Goal: Transaction & Acquisition: Purchase product/service

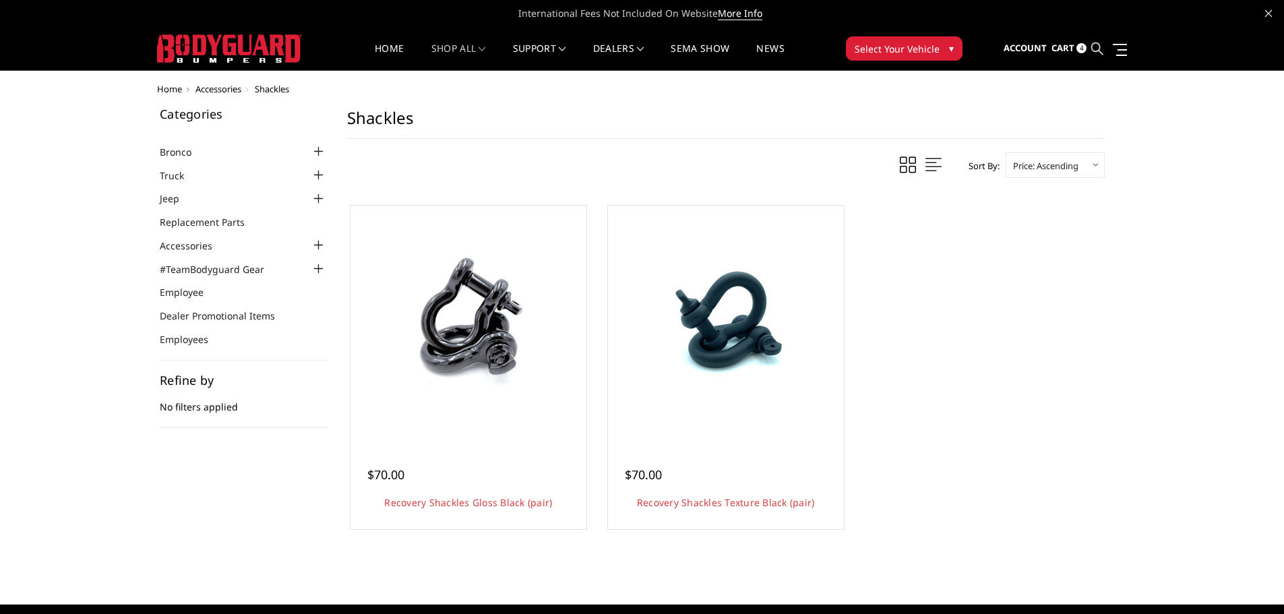
click at [1095, 47] on icon at bounding box center [1097, 48] width 12 height 12
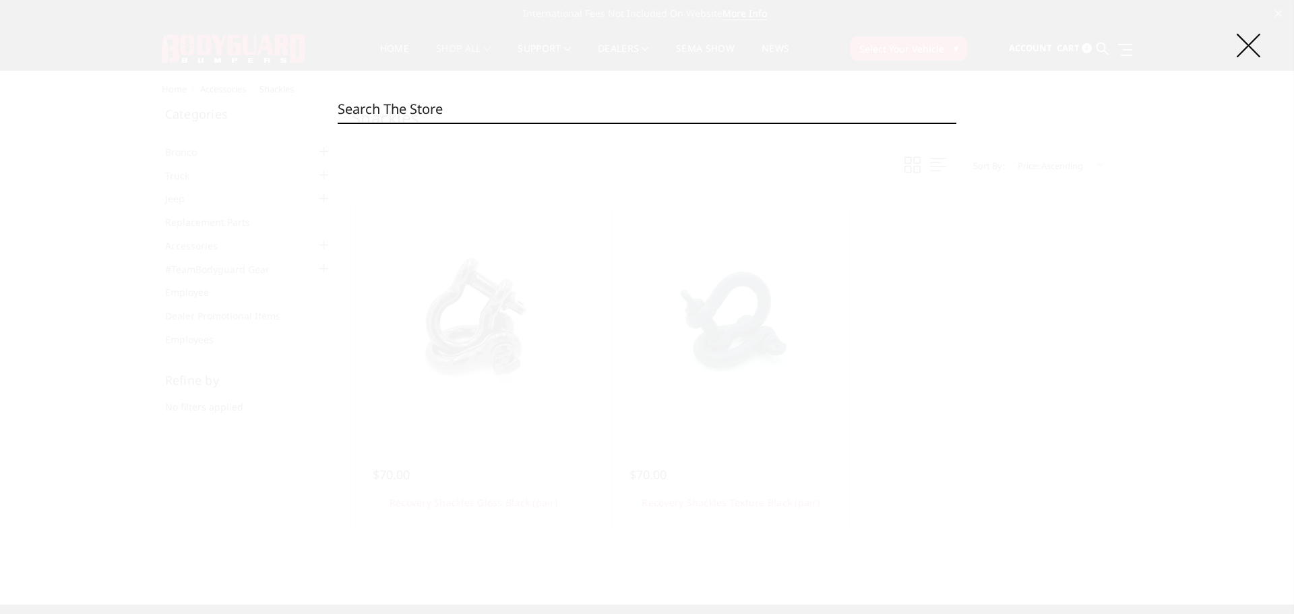
click at [388, 103] on input "Search" at bounding box center [647, 109] width 619 height 27
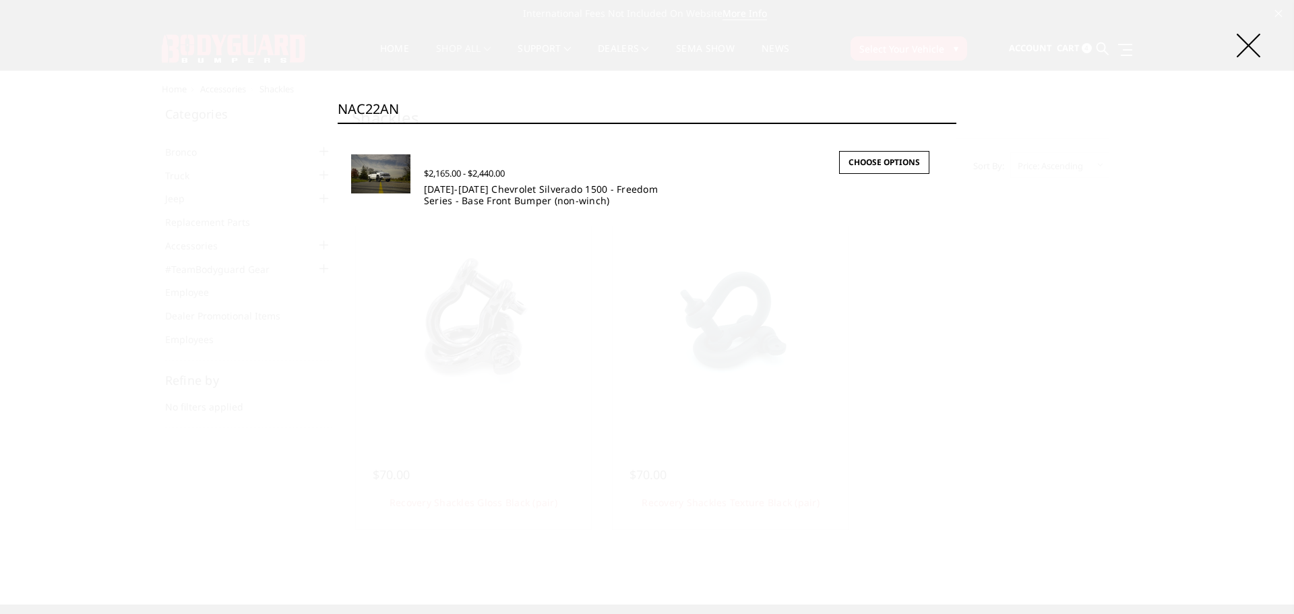
type input "NAC22AN"
click at [482, 195] on link "2022-2025 Chevrolet Silverado 1500 - Freedom Series - Base Front Bumper (non-wi…" at bounding box center [541, 195] width 234 height 24
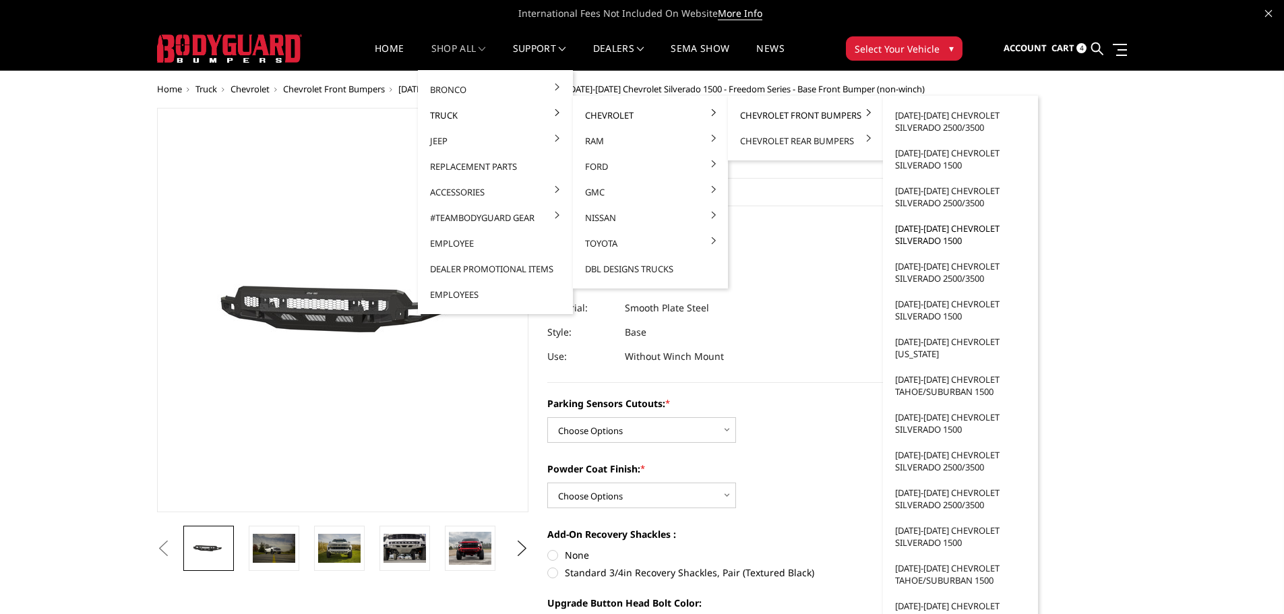
click at [932, 239] on link "[DATE]-[DATE] Chevrolet Silverado 1500" at bounding box center [960, 235] width 144 height 38
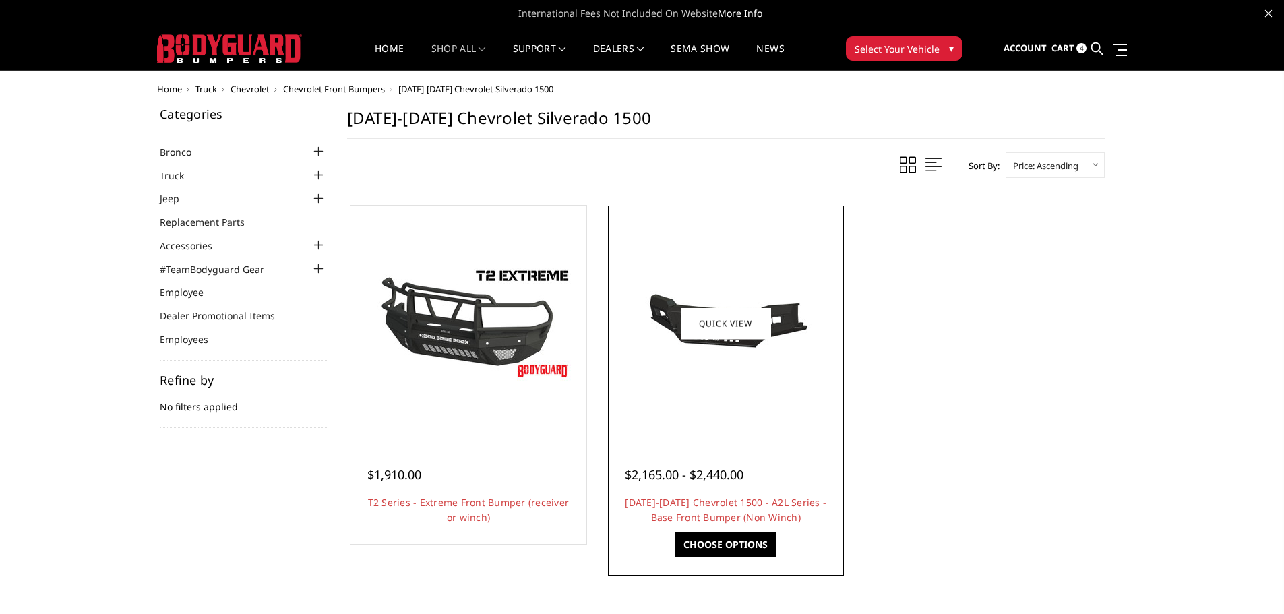
click at [741, 420] on div at bounding box center [725, 323] width 229 height 229
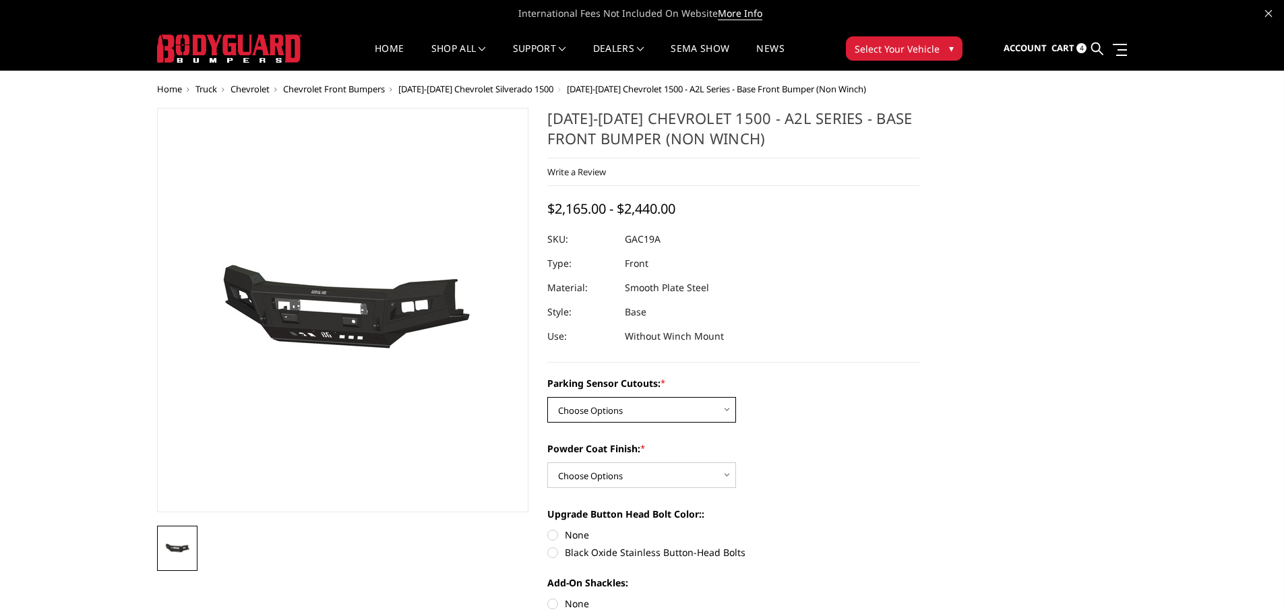
click at [699, 409] on select "Choose Options WITH Parking Sensor Cutouts WITHOUT Parking Sensor Cutouts" at bounding box center [641, 410] width 189 height 26
click at [765, 429] on div "Parking Sensor Cutouts: * Choose Options WITH Parking Sensor Cutouts WITHOUT Pa…" at bounding box center [733, 587] width 372 height 422
click at [691, 473] on select "Choose Options Bare Metal Textured Black Powder Coat" at bounding box center [641, 475] width 189 height 26
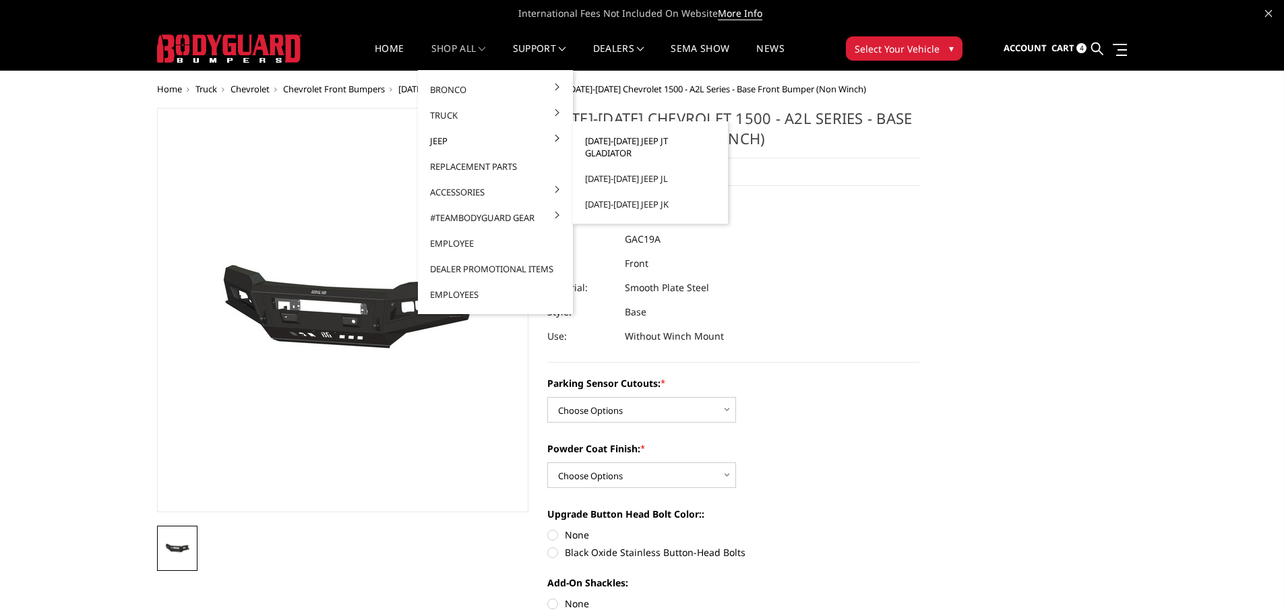
click at [648, 142] on link "[DATE]-[DATE] Jeep JT Gladiator" at bounding box center [650, 147] width 144 height 38
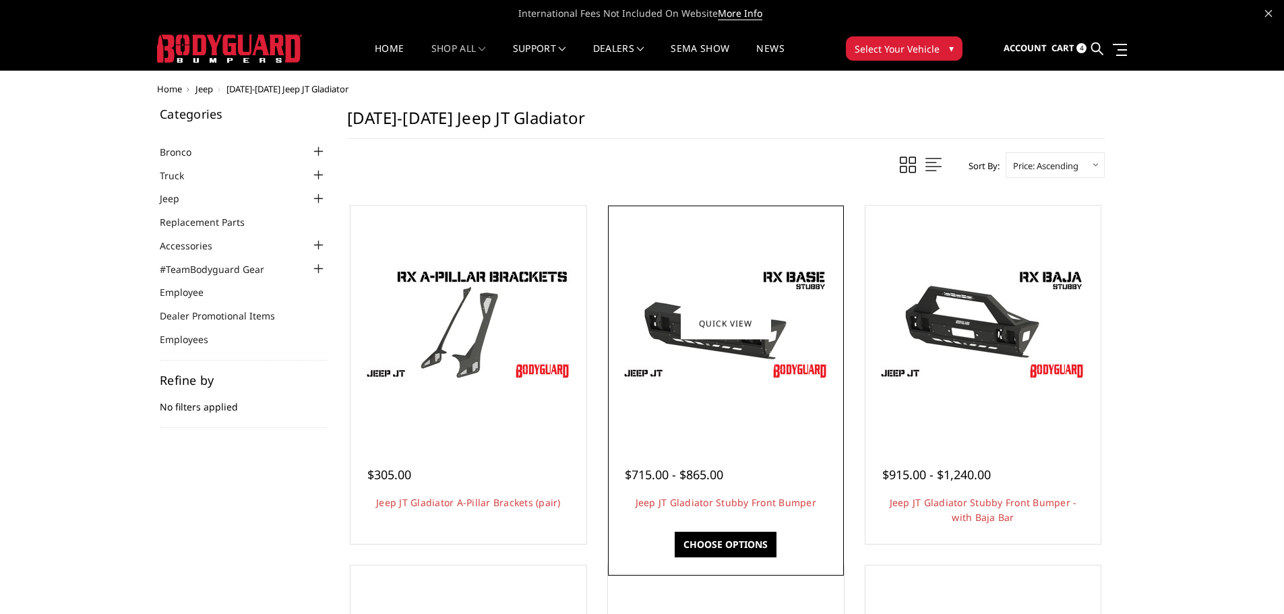
click at [734, 396] on div at bounding box center [725, 323] width 229 height 229
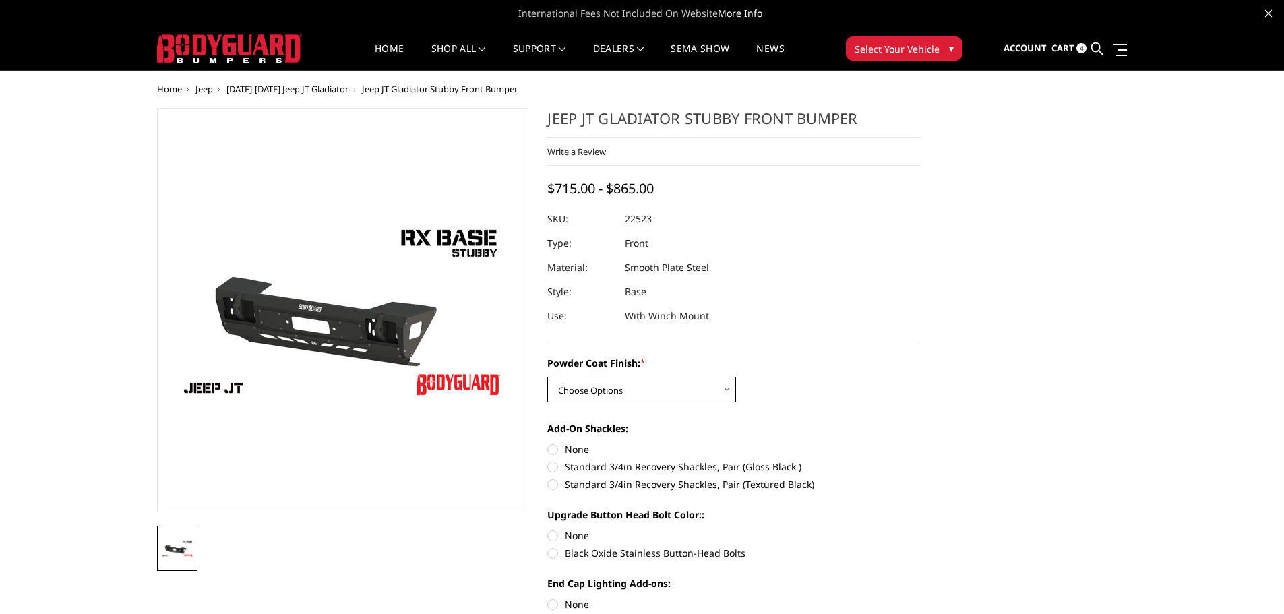
click at [691, 388] on select "Choose Options Bare Metal Textured Black Powder Coat" at bounding box center [641, 390] width 189 height 26
select select "4246"
click at [547, 377] on select "Choose Options Bare Metal Textured Black Powder Coat" at bounding box center [641, 390] width 189 height 26
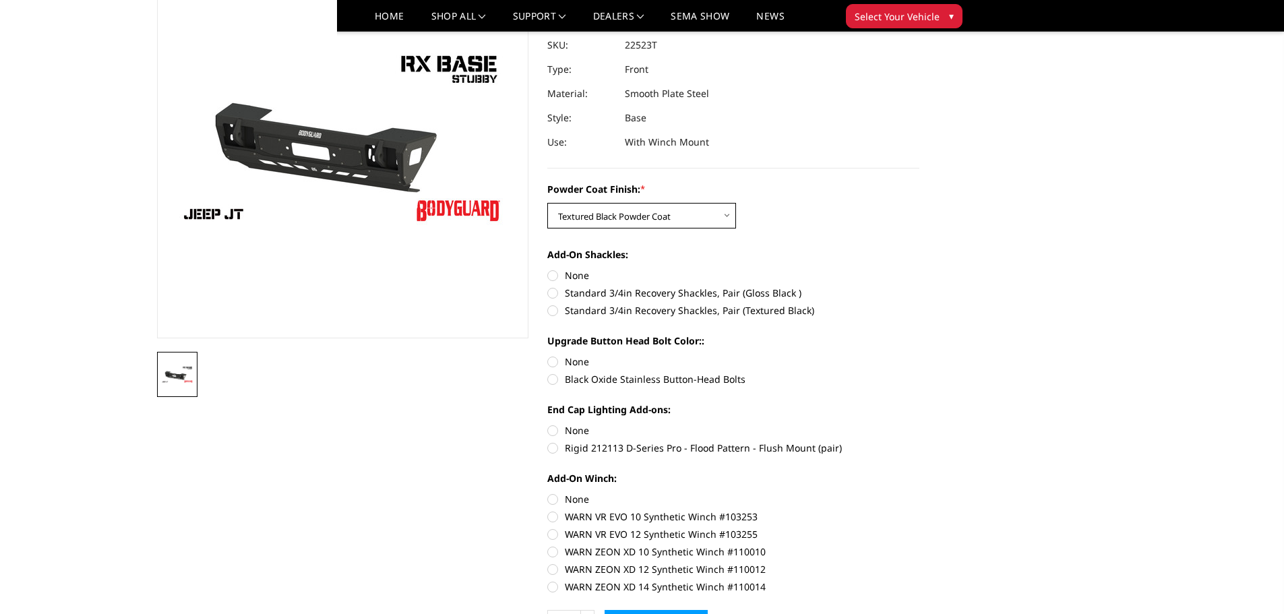
scroll to position [135, 0]
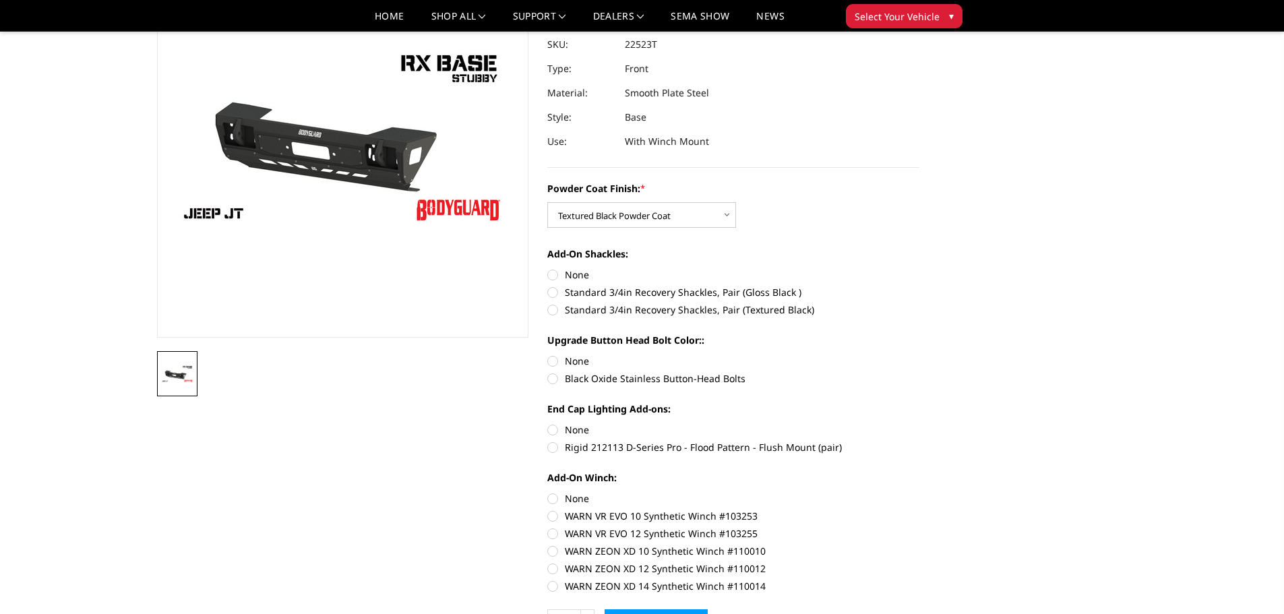
click at [554, 277] on label "None" at bounding box center [733, 275] width 372 height 14
click at [548, 268] on input "None" at bounding box center [547, 268] width 1 height 1
radio input "true"
click at [555, 358] on label "None" at bounding box center [733, 361] width 372 height 14
click at [548, 354] on input "None" at bounding box center [547, 354] width 1 height 1
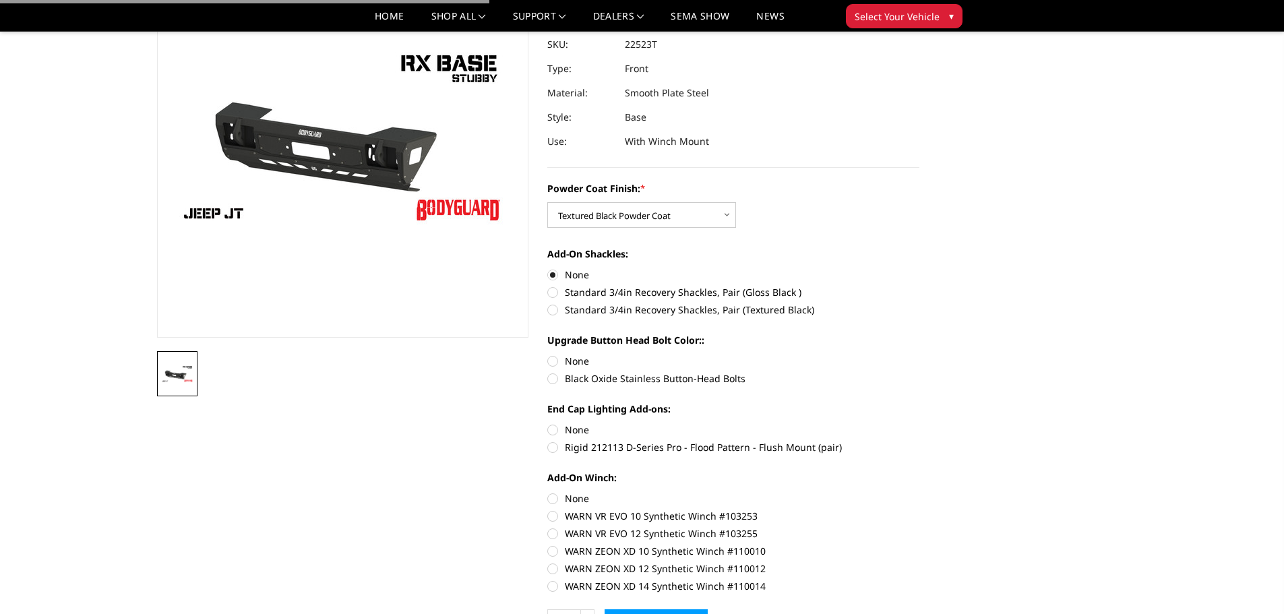
radio input "true"
click at [544, 427] on section "Jeep JT Gladiator Stubby Front Bumper Write a Review Write a Review × Jeep JT G…" at bounding box center [733, 295] width 391 height 724
click at [552, 429] on label "None" at bounding box center [733, 430] width 372 height 14
click at [548, 423] on input "None" at bounding box center [547, 423] width 1 height 1
radio input "true"
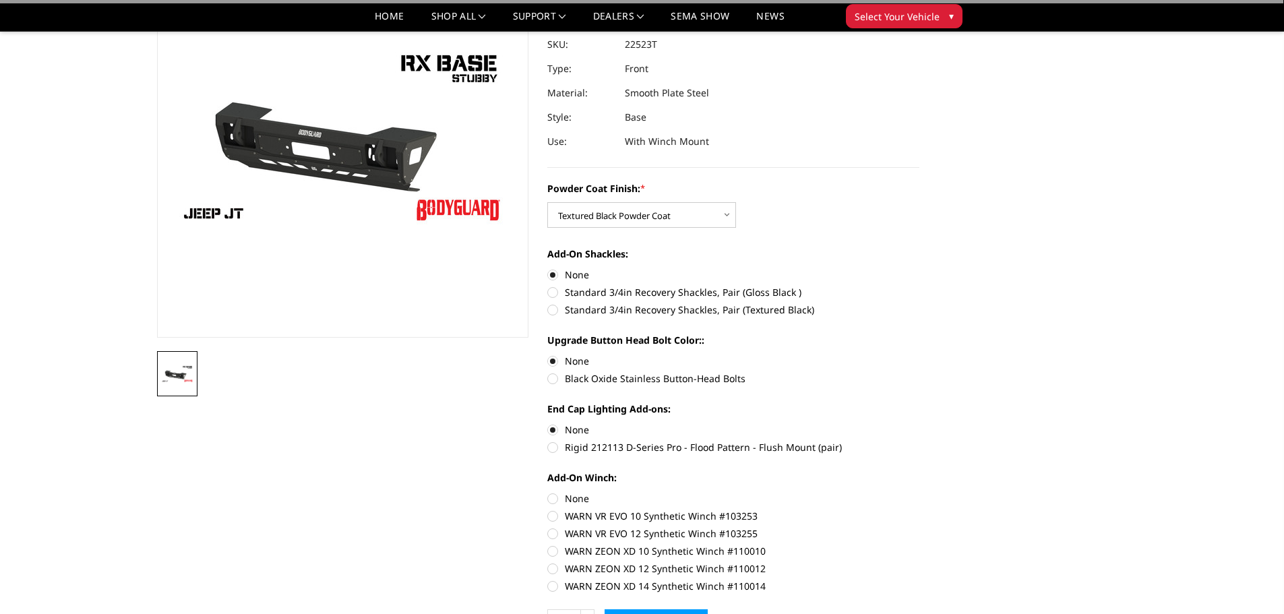
click at [551, 499] on label "None" at bounding box center [733, 498] width 372 height 14
click at [548, 492] on input "None" at bounding box center [547, 491] width 1 height 1
radio input "true"
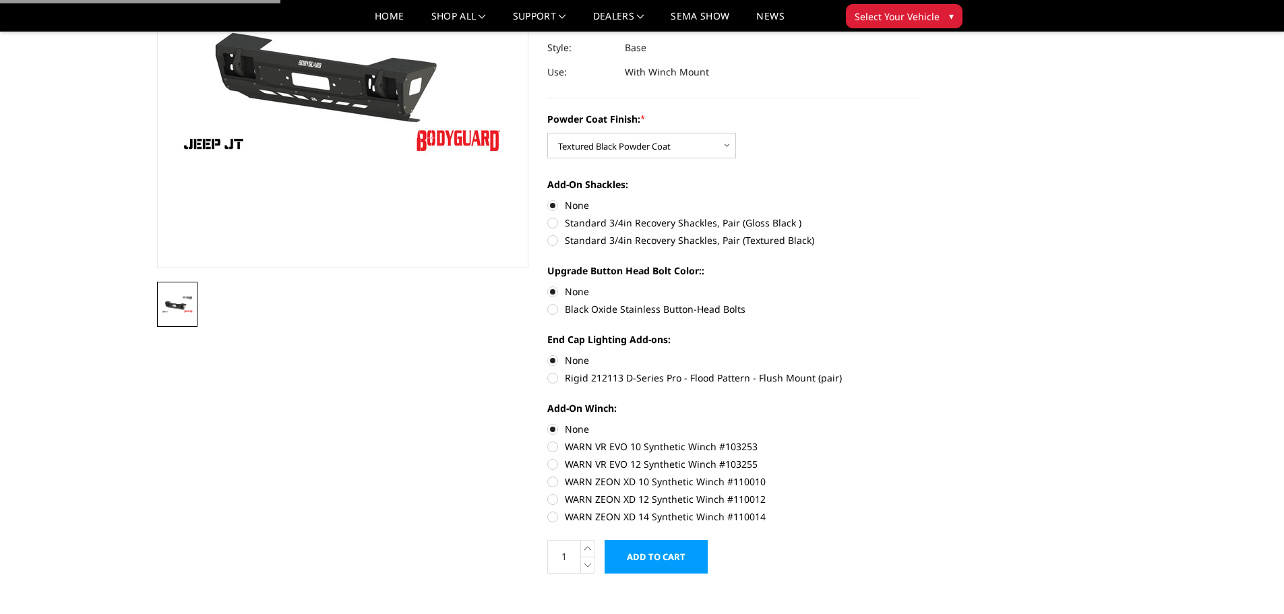
scroll to position [270, 0]
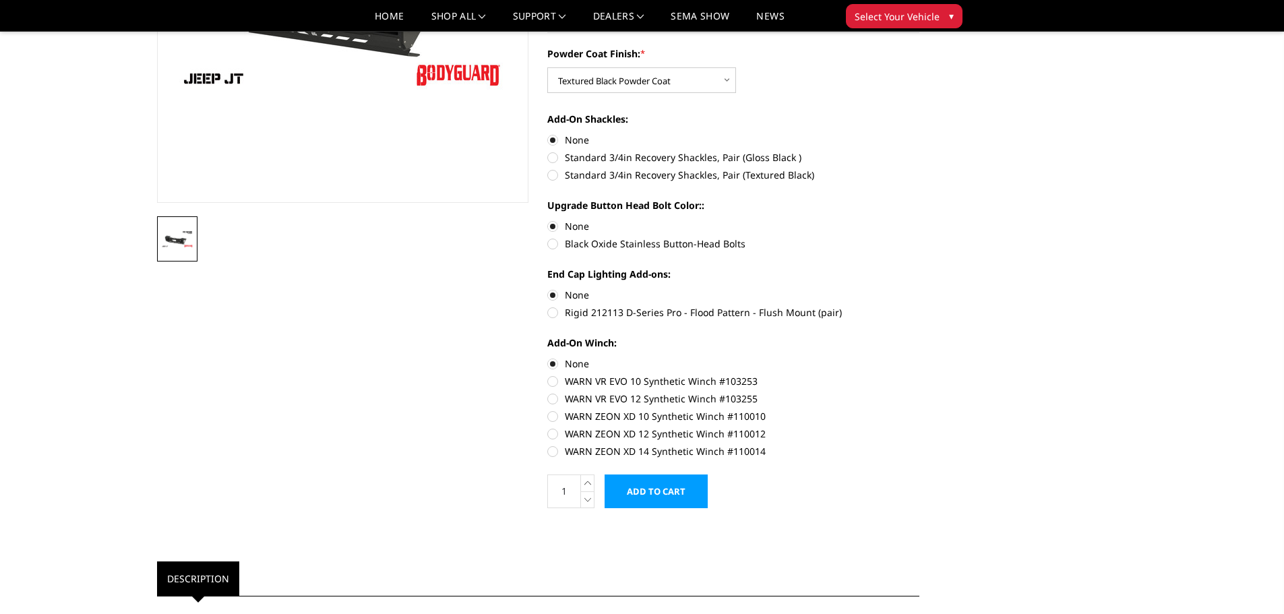
click at [662, 490] on input "Add to Cart" at bounding box center [655, 491] width 103 height 34
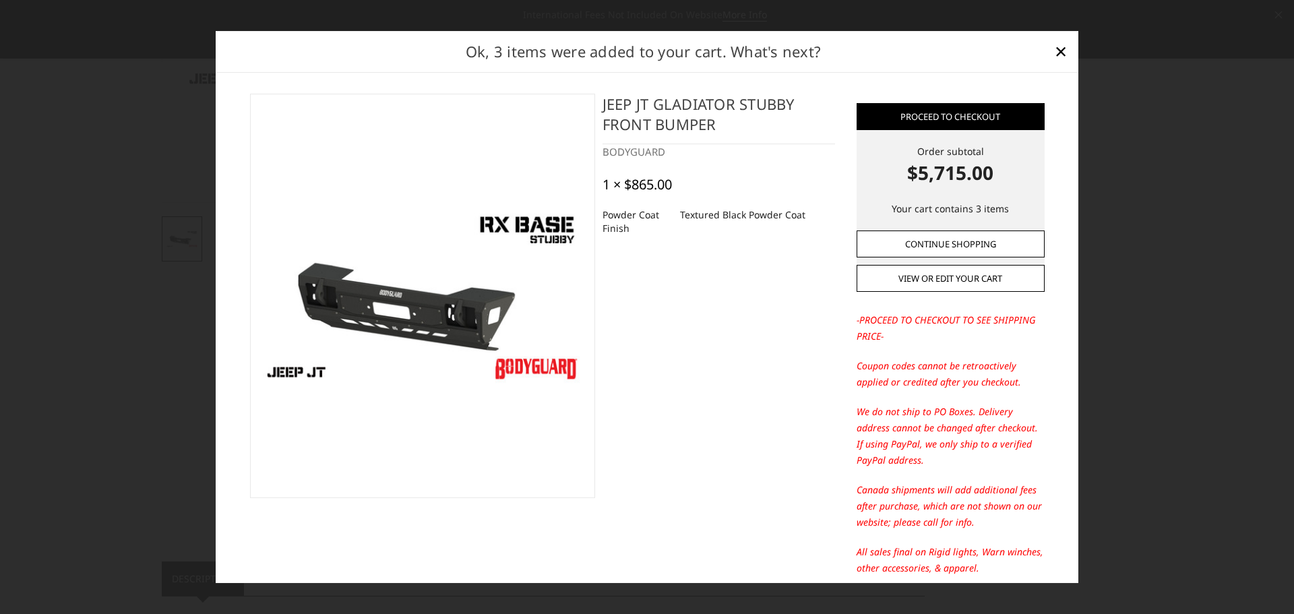
click at [953, 244] on link "Continue Shopping" at bounding box center [950, 243] width 188 height 27
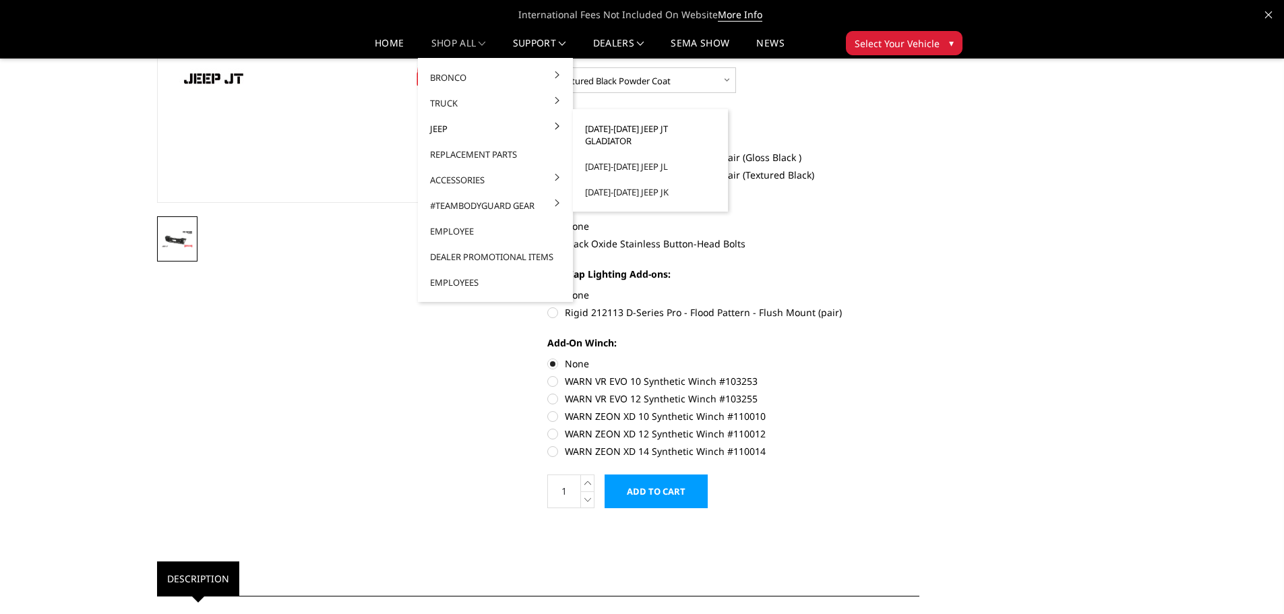
click at [688, 128] on link "[DATE]-[DATE] Jeep JT Gladiator" at bounding box center [650, 135] width 144 height 38
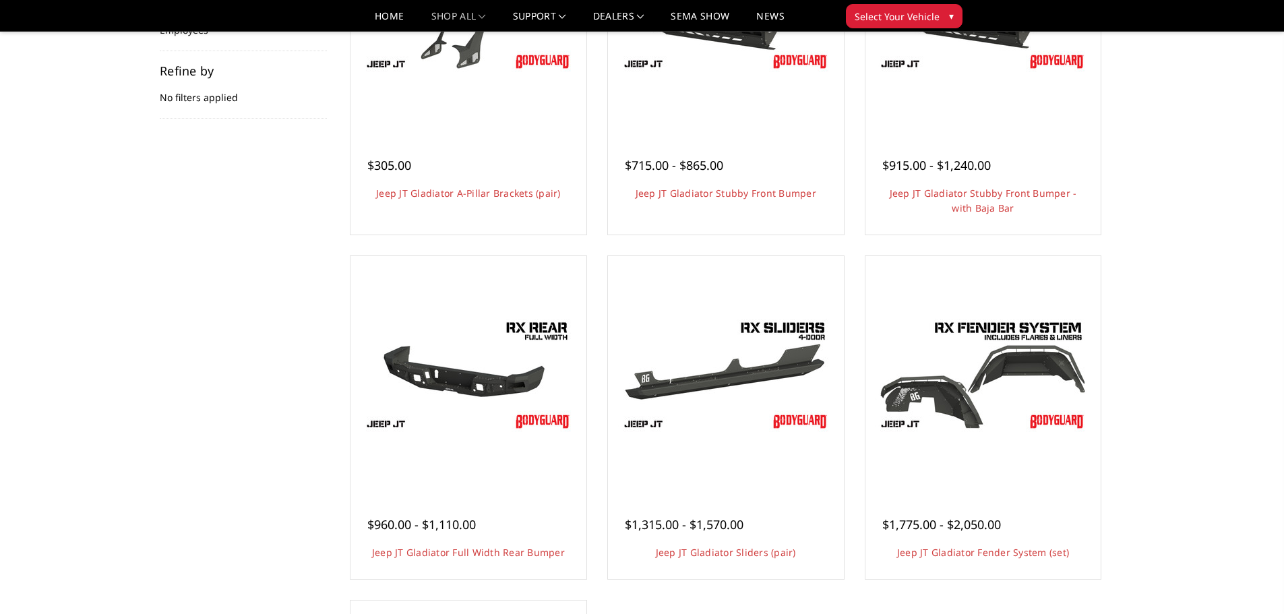
scroll to position [337, 0]
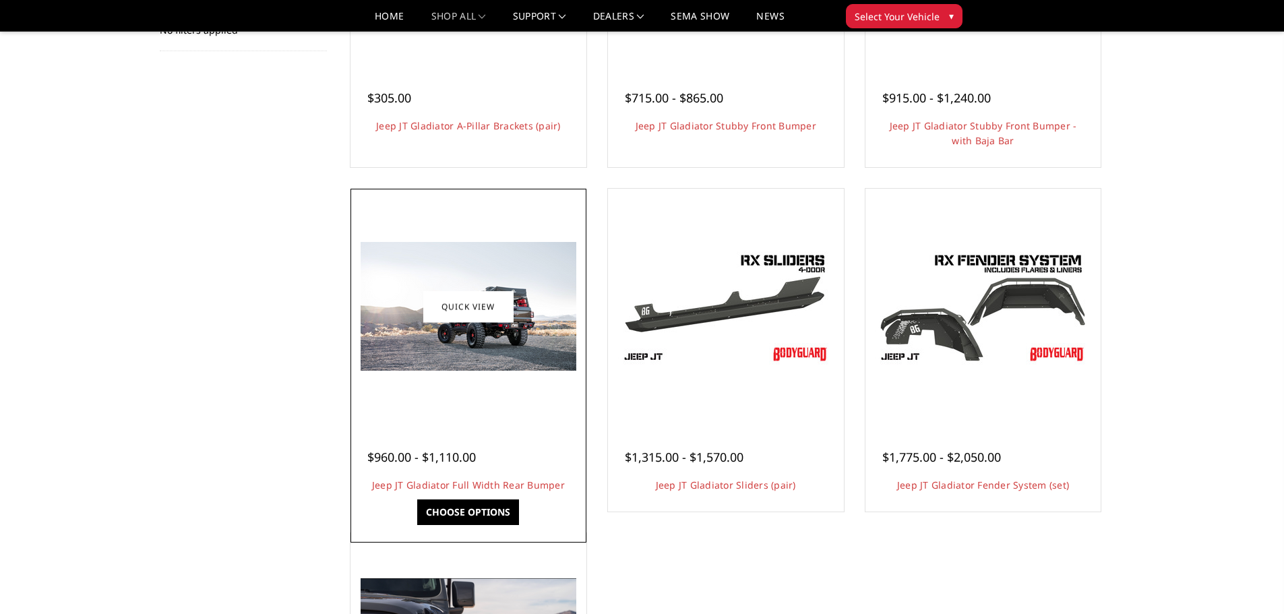
click at [470, 393] on div at bounding box center [468, 306] width 229 height 229
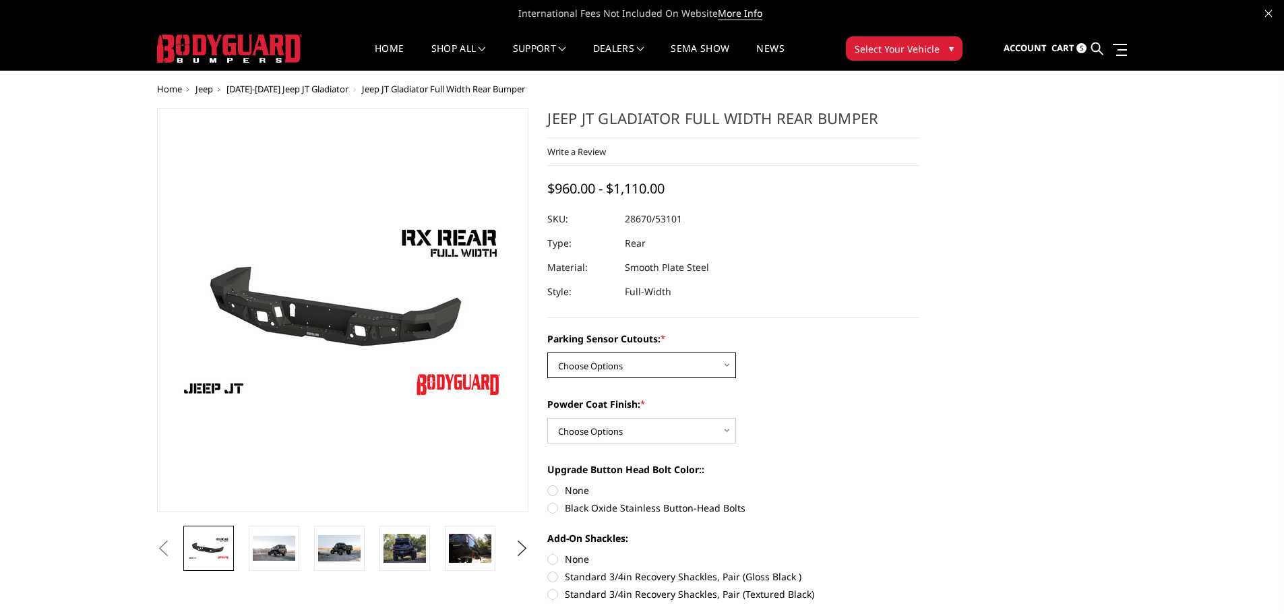
click at [696, 365] on select "Choose Options Yes - WITH Parking Sensor Cutouts No - WITHOUT Parking Sensor Cu…" at bounding box center [641, 365] width 189 height 26
select select "4251"
click at [547, 352] on select "Choose Options Yes - WITH Parking Sensor Cutouts No - WITHOUT Parking Sensor Cu…" at bounding box center [641, 365] width 189 height 26
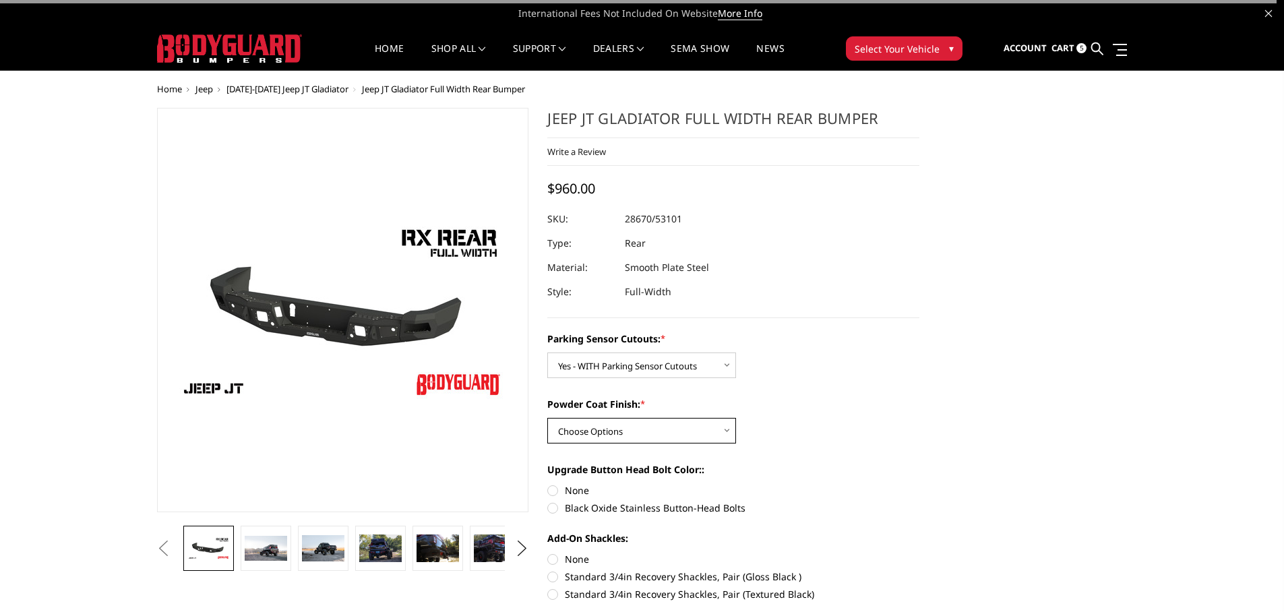
click at [678, 435] on select "Choose Options Bare Metal Textured Black Powder Coat" at bounding box center [641, 431] width 189 height 26
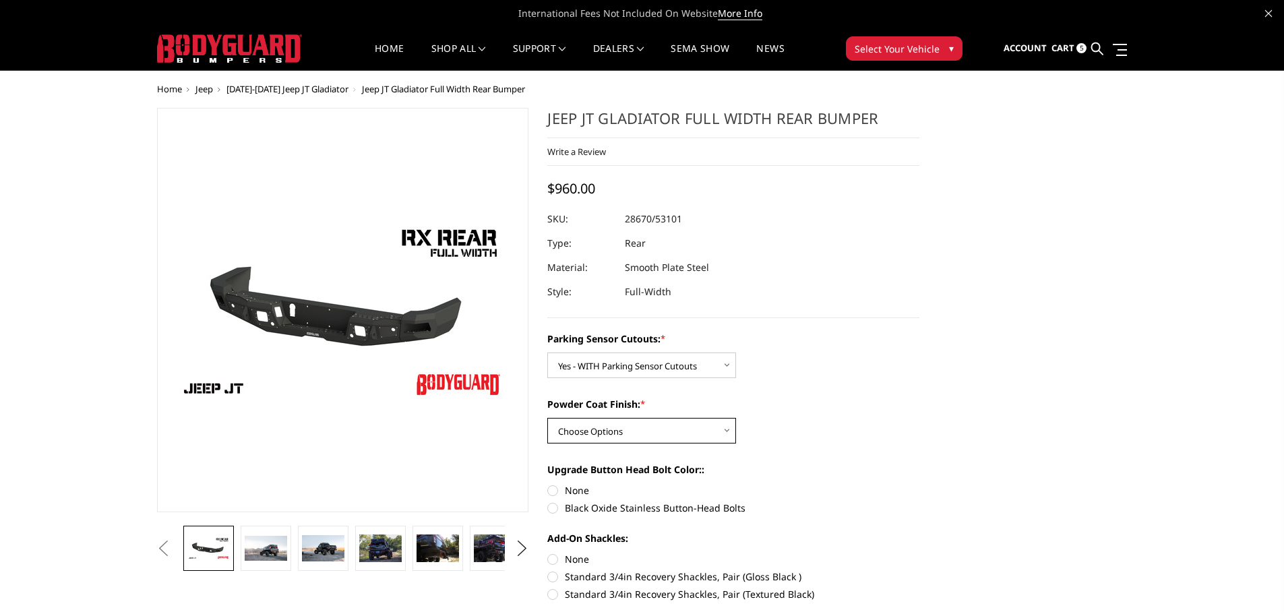
select select "4254"
click at [547, 418] on select "Choose Options Bare Metal Textured Black Powder Coat" at bounding box center [641, 431] width 189 height 26
click at [553, 491] on label "None" at bounding box center [733, 490] width 372 height 14
click at [548, 484] on input "None" at bounding box center [547, 483] width 1 height 1
radio input "true"
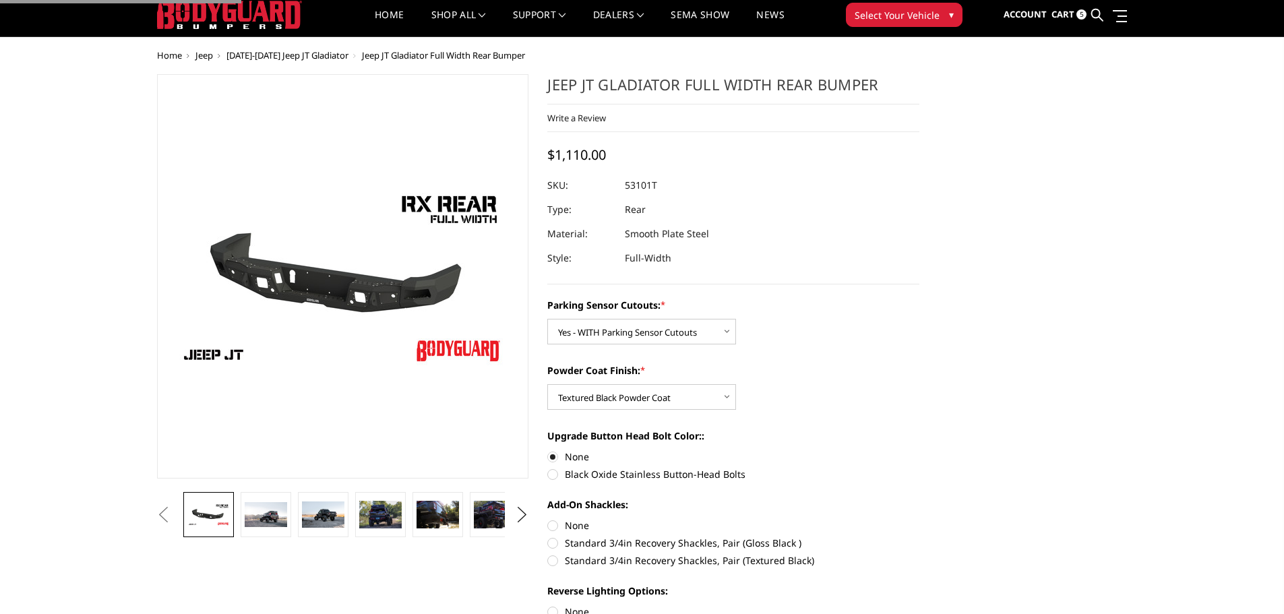
scroll to position [67, 0]
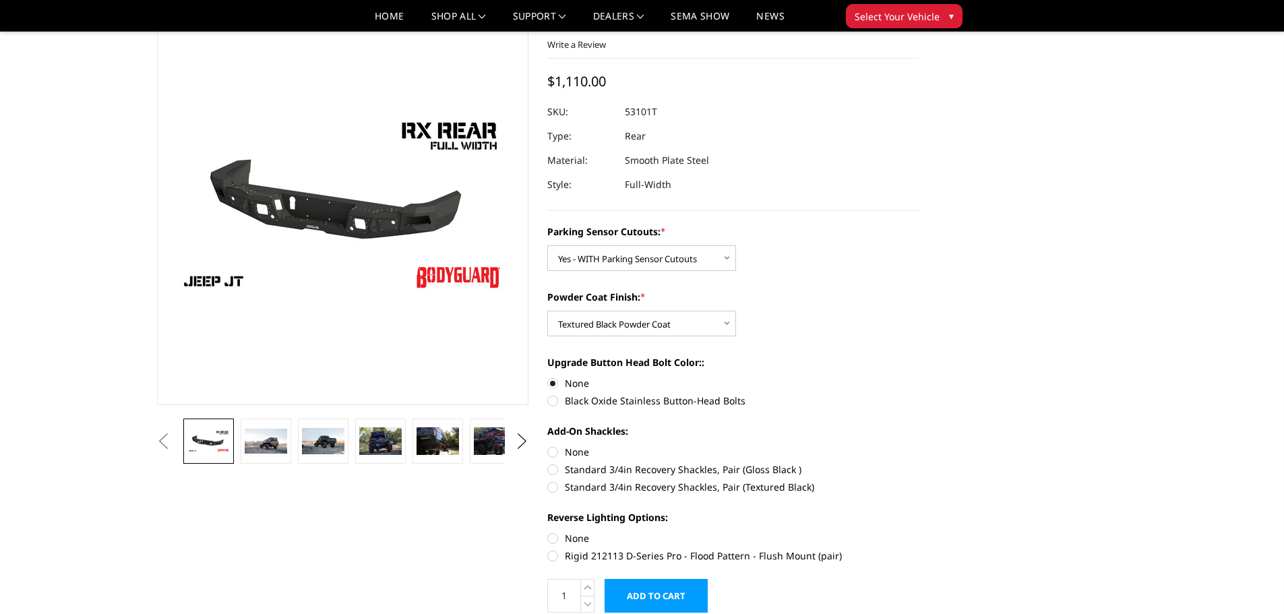
click at [551, 452] on label "None" at bounding box center [733, 452] width 372 height 14
click at [548, 445] on input "None" at bounding box center [547, 445] width 1 height 1
radio input "true"
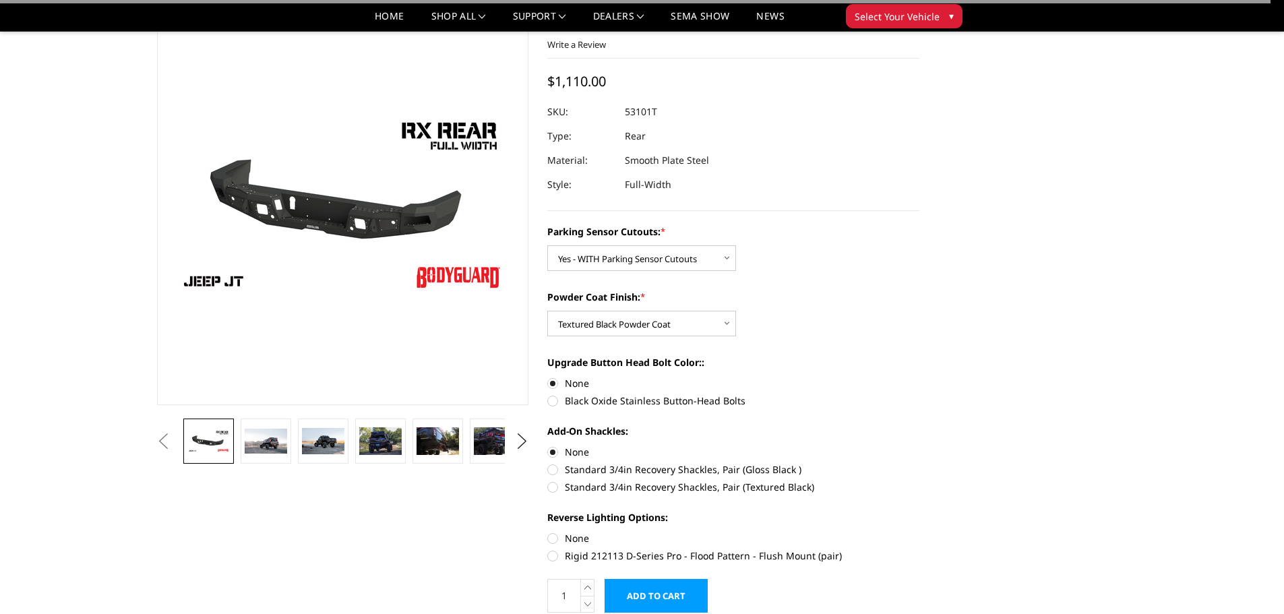
click at [555, 538] on label "None" at bounding box center [733, 538] width 372 height 14
click at [548, 532] on input "None" at bounding box center [547, 531] width 1 height 1
radio input "true"
click at [660, 593] on input "Add to Cart" at bounding box center [655, 596] width 103 height 34
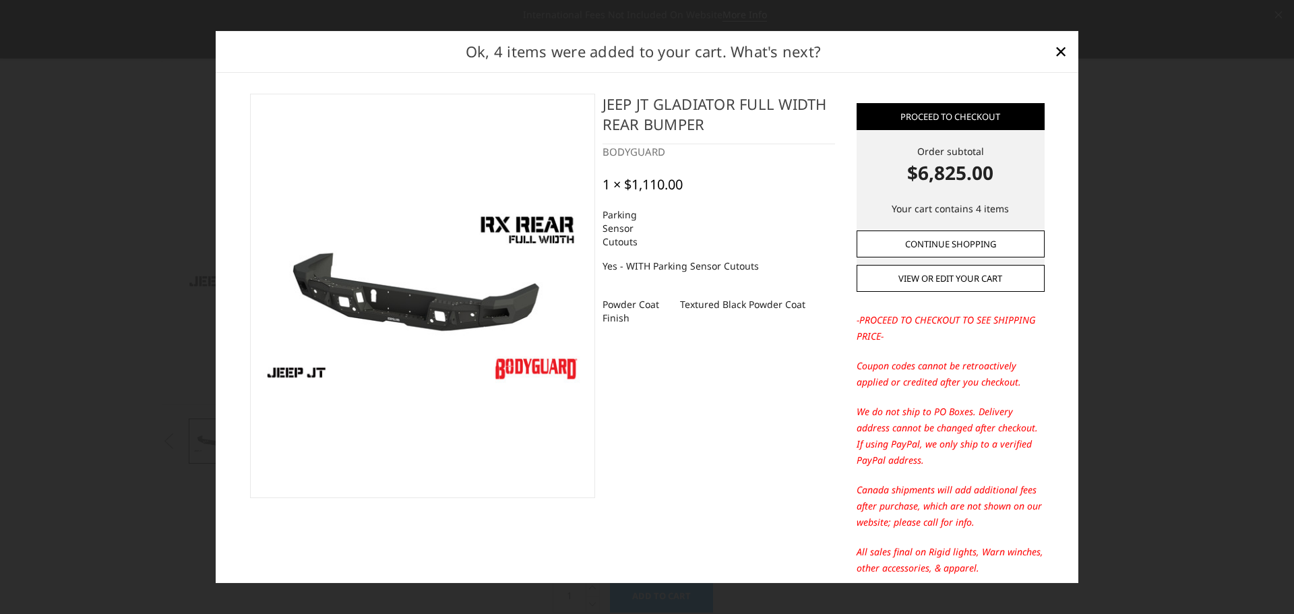
click at [947, 249] on link "Continue Shopping" at bounding box center [950, 243] width 188 height 27
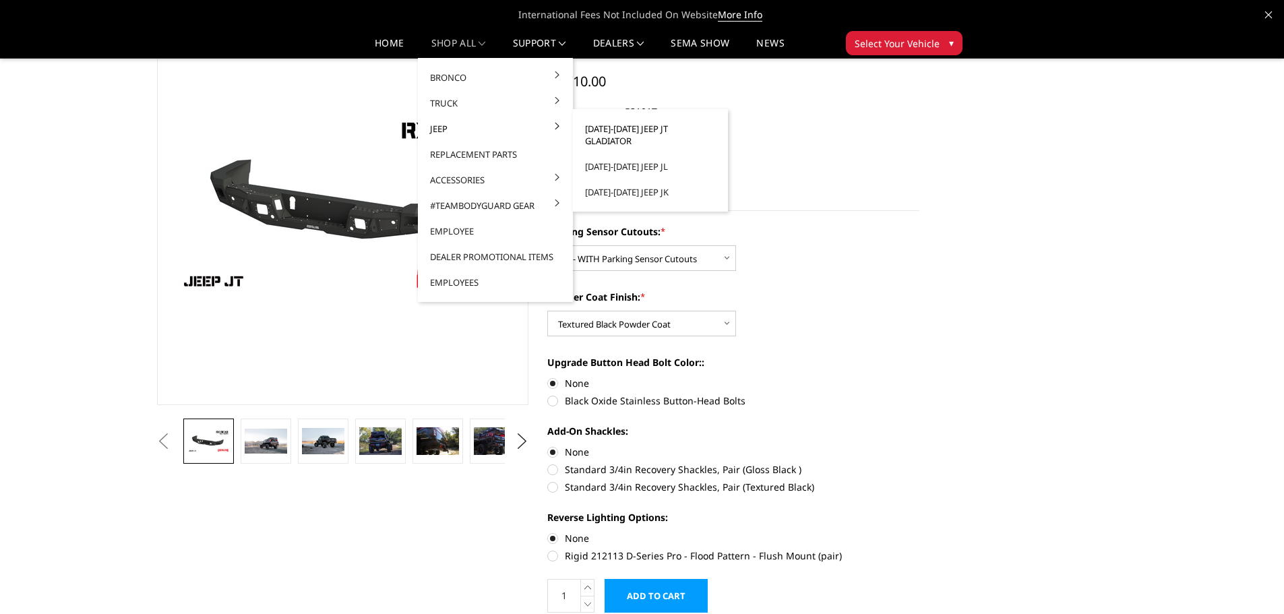
click at [632, 126] on link "[DATE]-[DATE] Jeep JT Gladiator" at bounding box center [650, 135] width 144 height 38
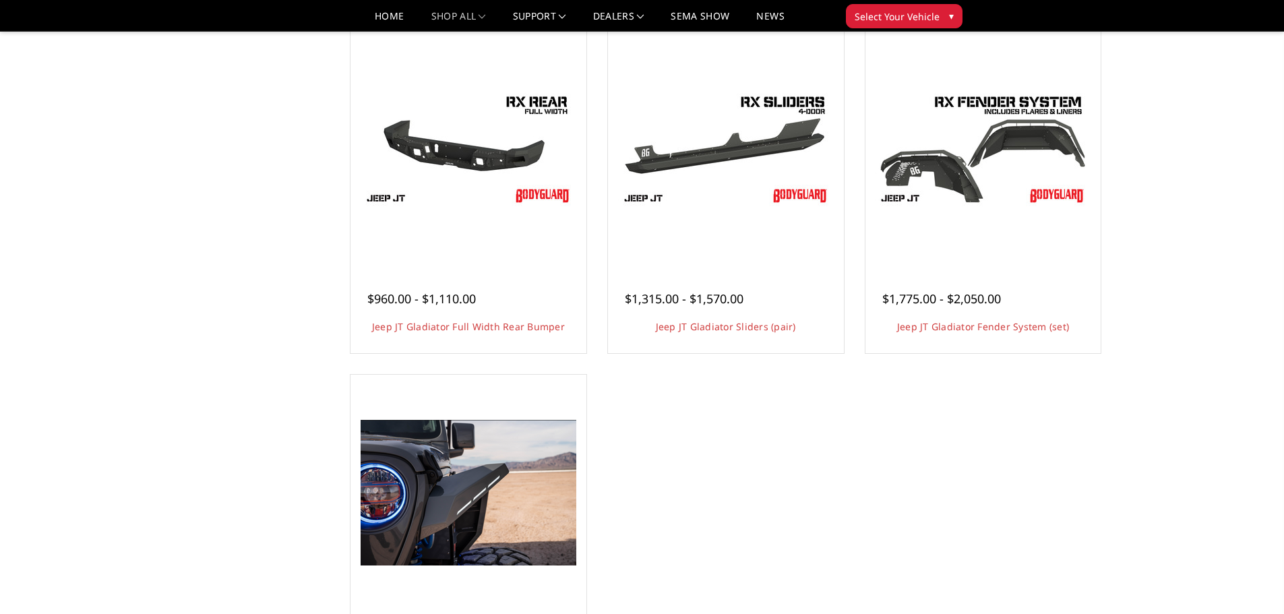
scroll to position [472, 0]
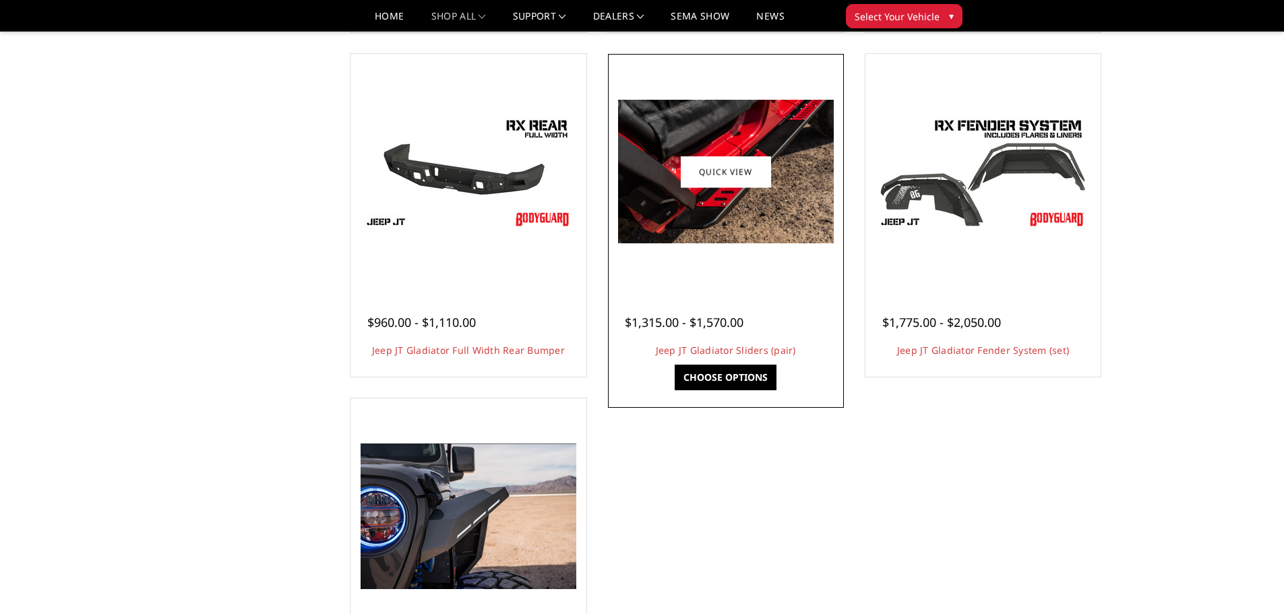
click at [719, 230] on img at bounding box center [726, 172] width 216 height 144
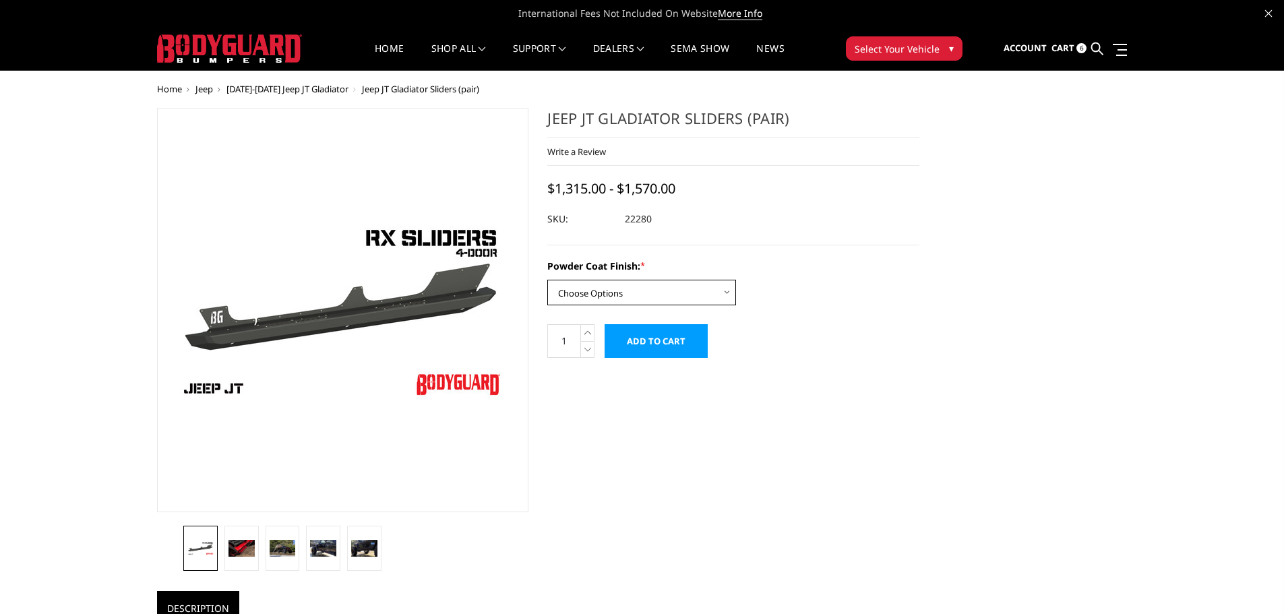
click at [697, 292] on select "Choose Options Bare Metal Textured Black Powder Coat" at bounding box center [641, 293] width 189 height 26
select select "4244"
click at [547, 280] on select "Choose Options Bare Metal Textured Black Powder Coat" at bounding box center [641, 293] width 189 height 26
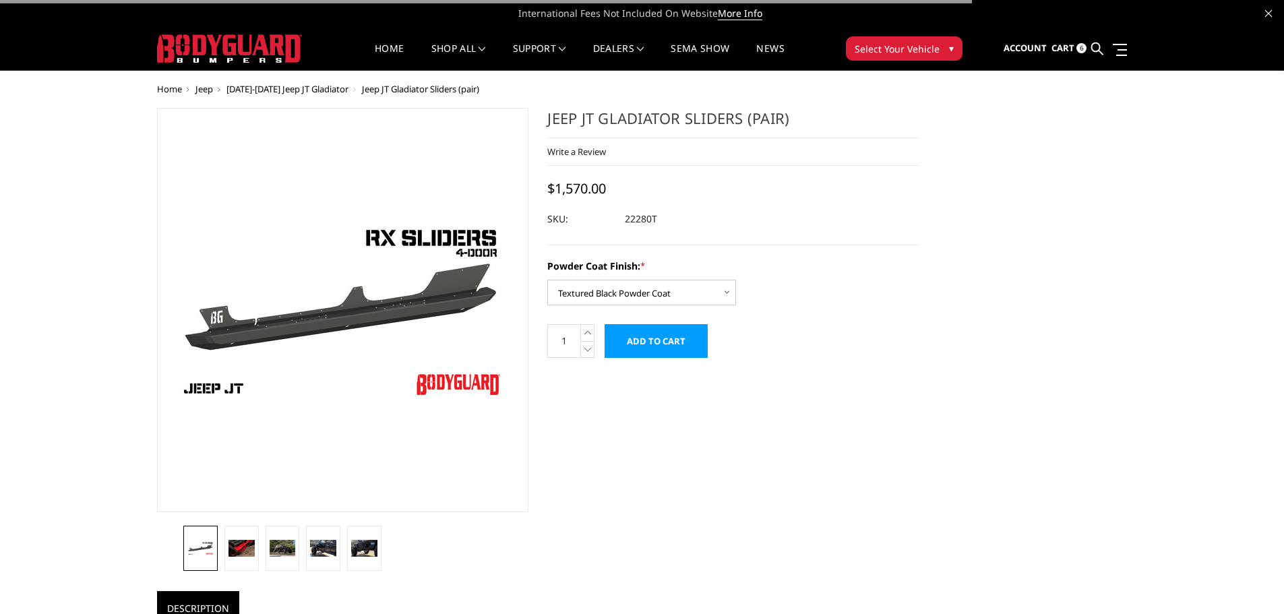
click at [676, 345] on input "Add to Cart" at bounding box center [655, 341] width 103 height 34
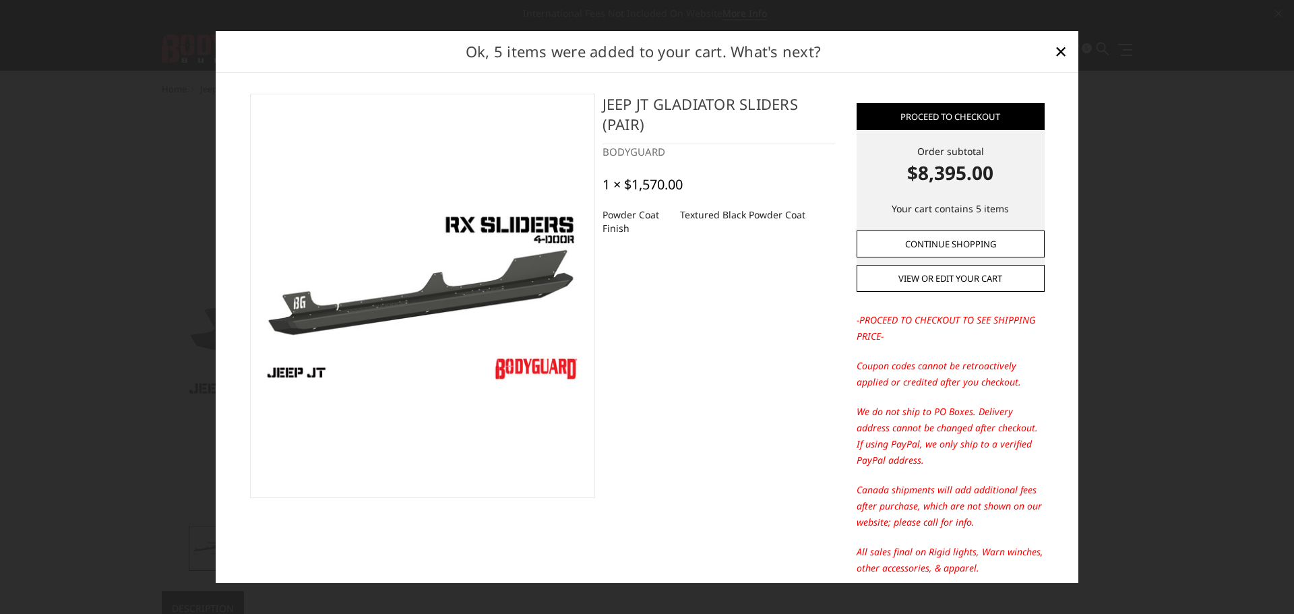
click at [936, 244] on link "Continue Shopping" at bounding box center [950, 243] width 188 height 27
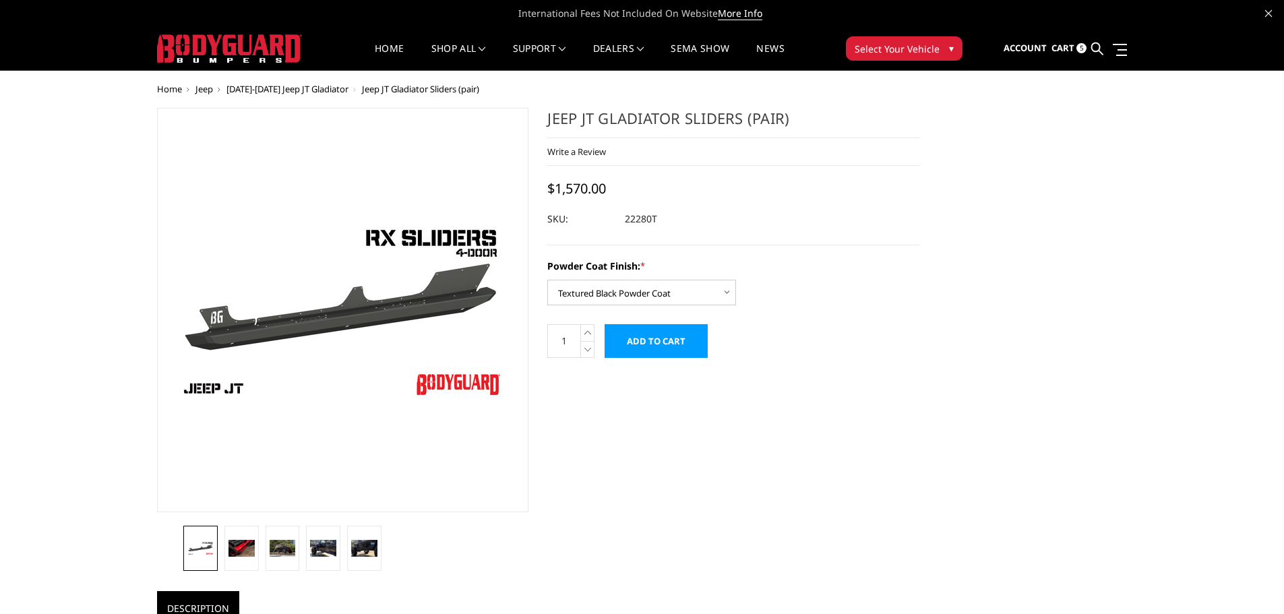
click at [320, 88] on span "[DATE]-[DATE] Jeep JT Gladiator" at bounding box center [287, 89] width 122 height 12
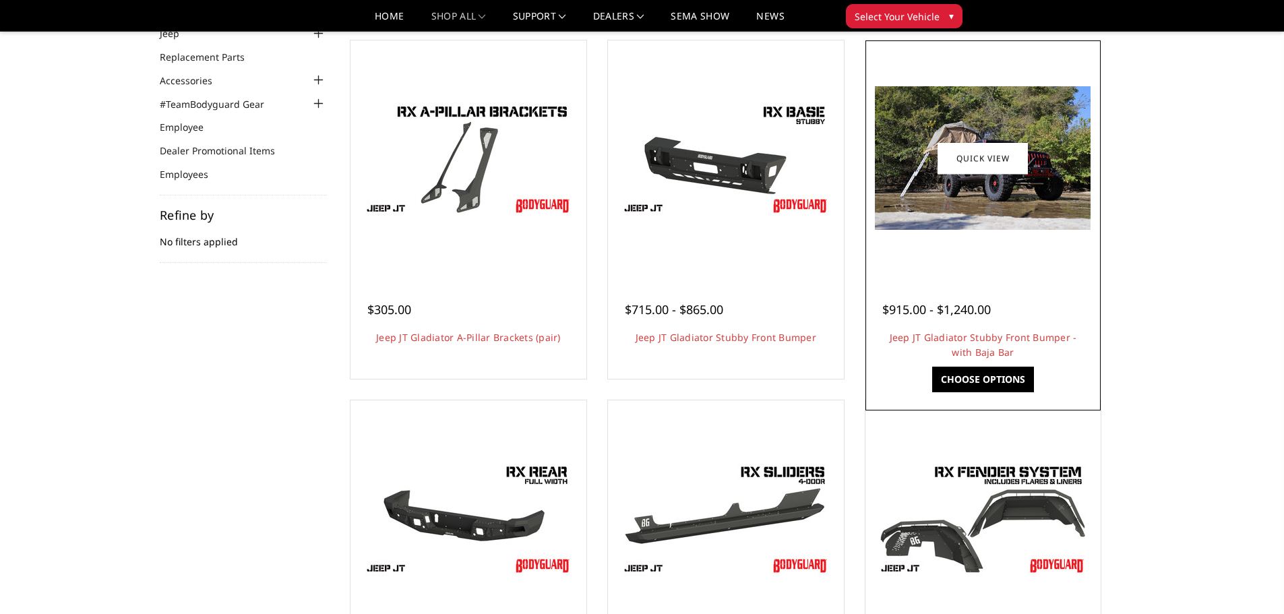
scroll to position [270, 0]
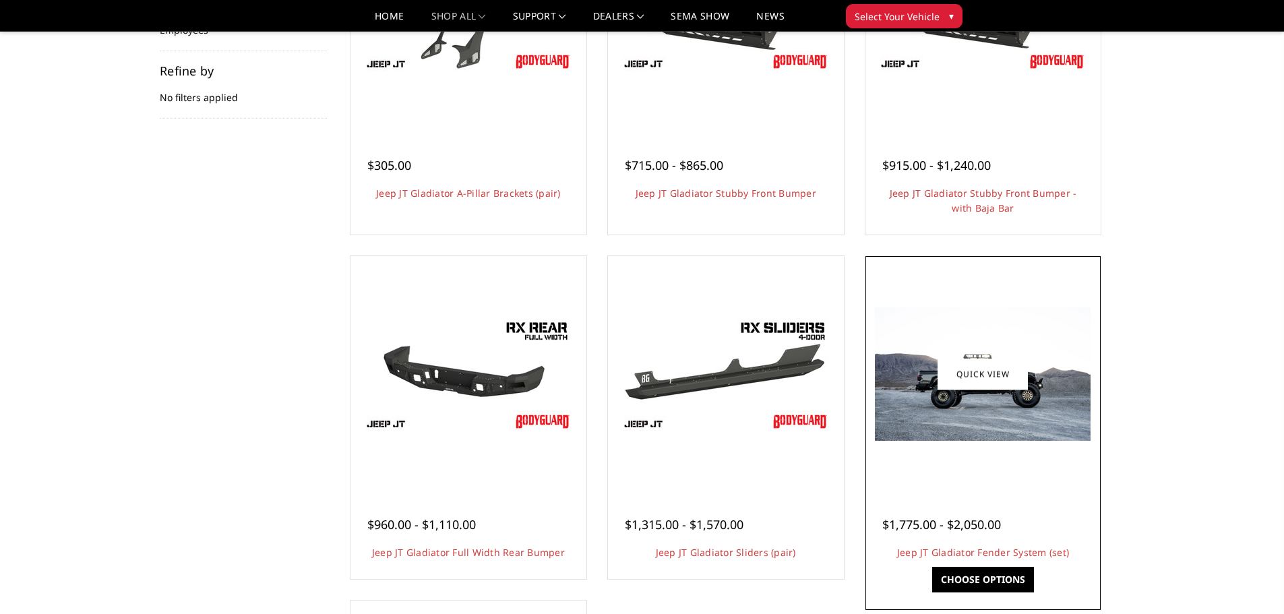
click at [970, 471] on div at bounding box center [983, 373] width 229 height 229
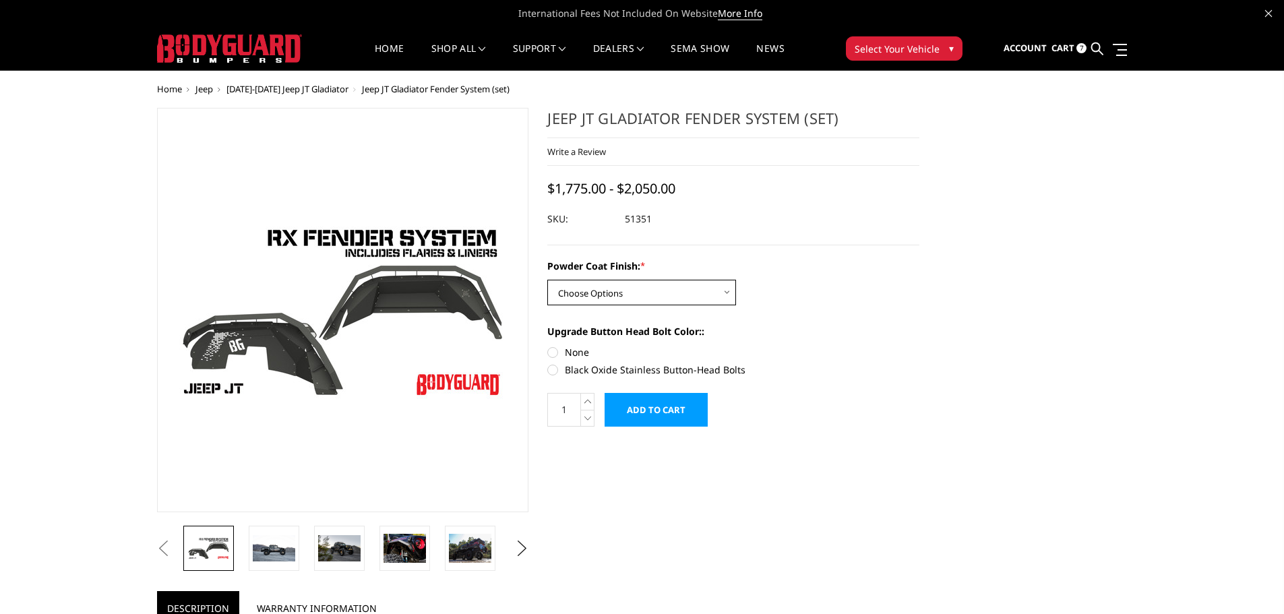
click at [699, 292] on select "Choose Options Bare Metal Textured Black Powder Coat" at bounding box center [641, 293] width 189 height 26
select select "4109"
click at [547, 280] on select "Choose Options Bare Metal Textured Black Powder Coat" at bounding box center [641, 293] width 189 height 26
click at [555, 352] on label "None" at bounding box center [733, 352] width 372 height 14
click at [548, 346] on input "None" at bounding box center [547, 345] width 1 height 1
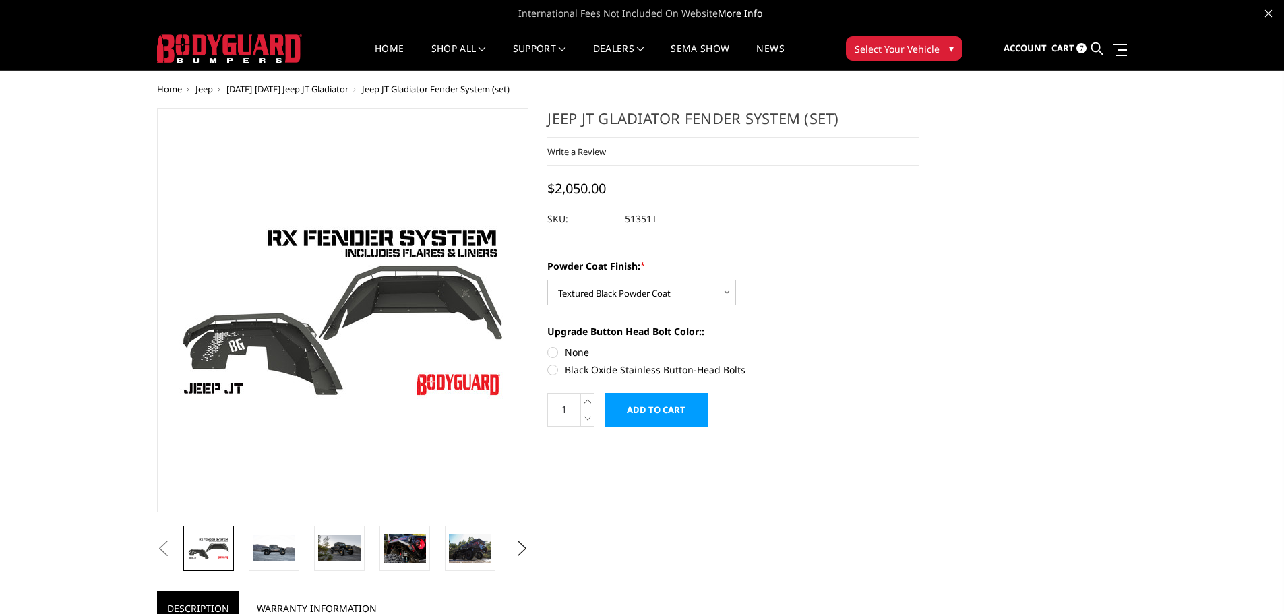
radio input "true"
click at [662, 406] on input "Add to Cart" at bounding box center [655, 410] width 103 height 34
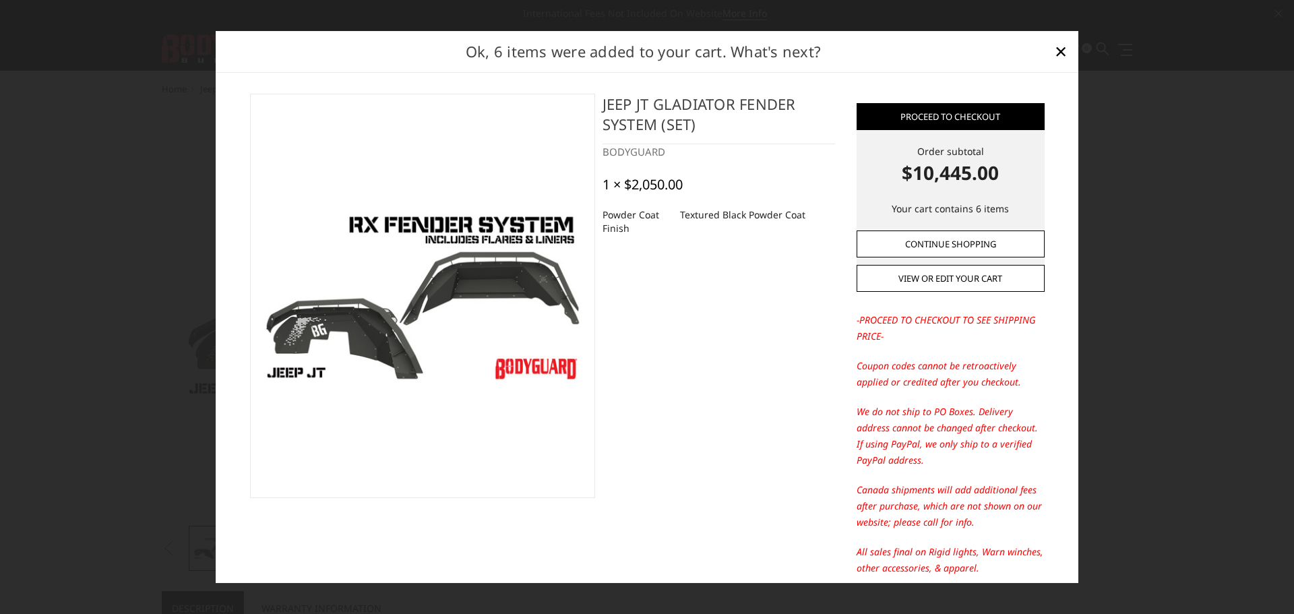
click at [939, 241] on link "Continue Shopping" at bounding box center [950, 243] width 188 height 27
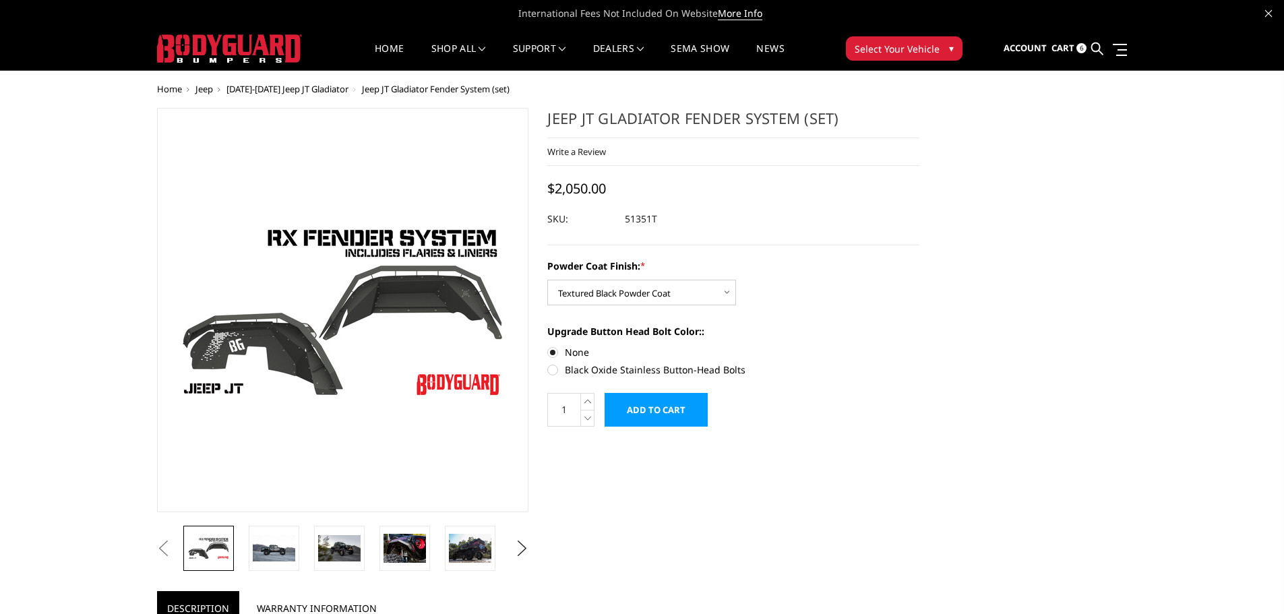
click at [1061, 46] on span "Cart" at bounding box center [1062, 48] width 23 height 12
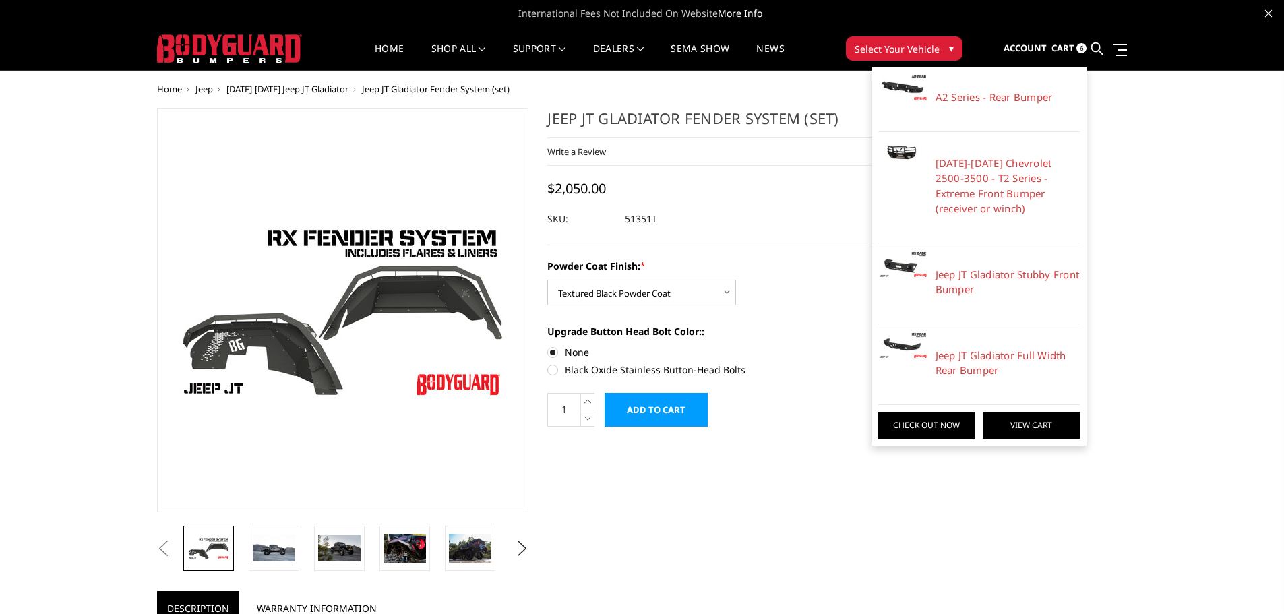
click at [1005, 432] on link "View Cart" at bounding box center [1030, 425] width 97 height 27
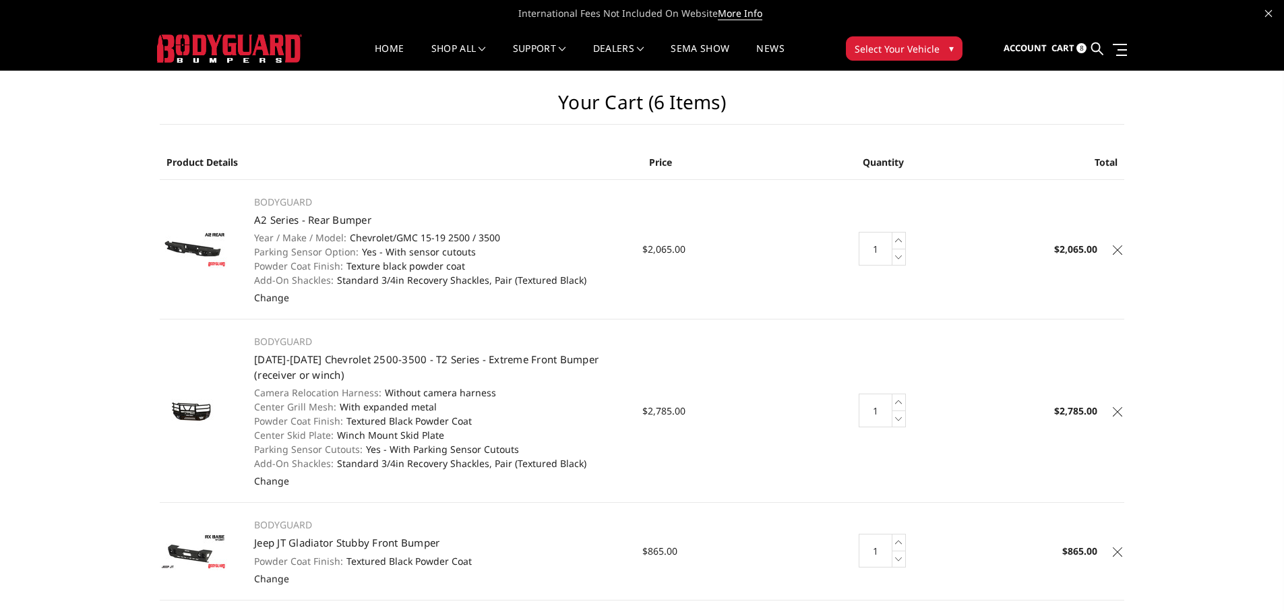
click at [1117, 411] on icon at bounding box center [1117, 411] width 9 height 9
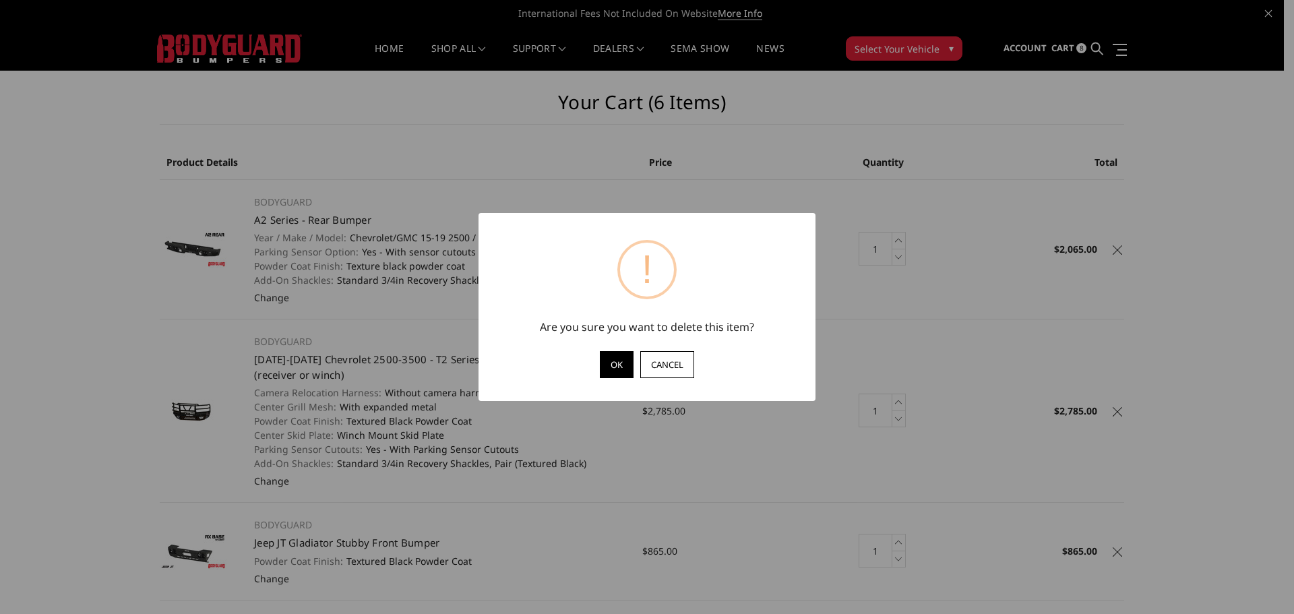
click at [613, 362] on button "OK" at bounding box center [617, 364] width 34 height 27
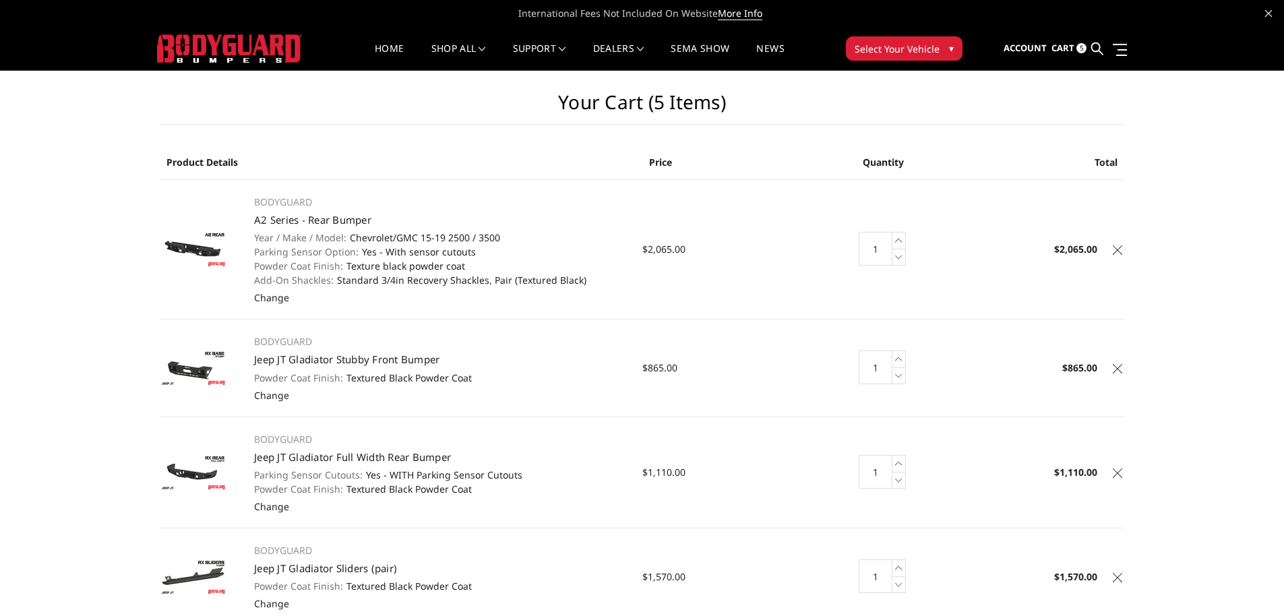
click at [1117, 249] on icon at bounding box center [1117, 249] width 9 height 9
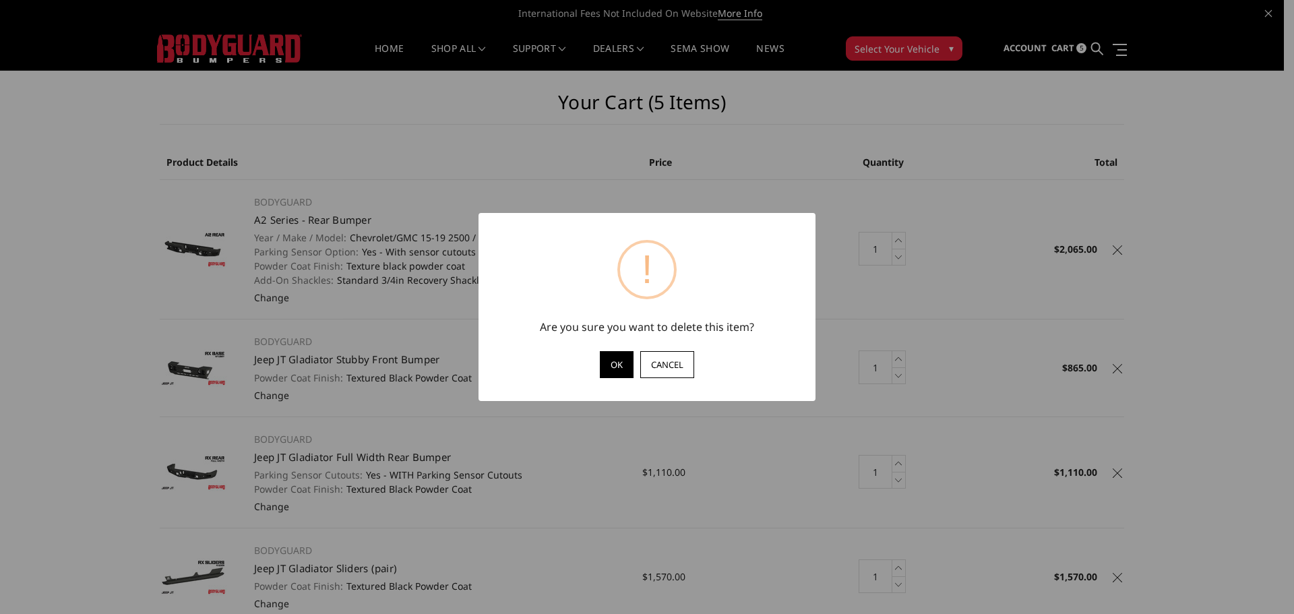
click at [609, 363] on button "OK" at bounding box center [617, 364] width 34 height 27
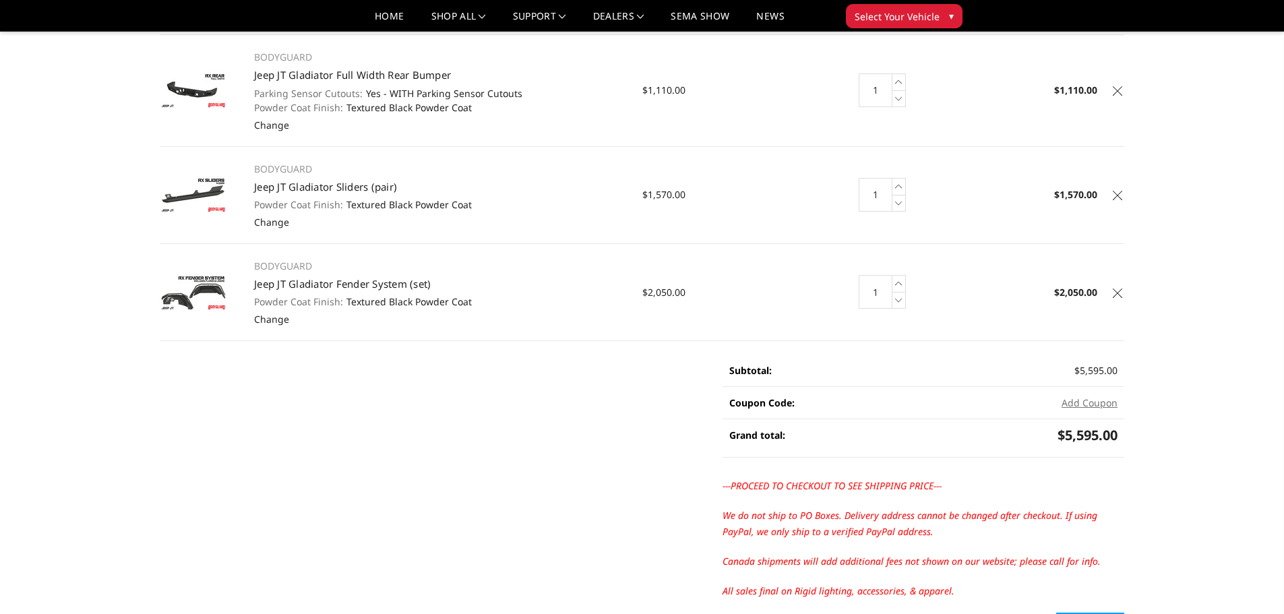
scroll to position [270, 0]
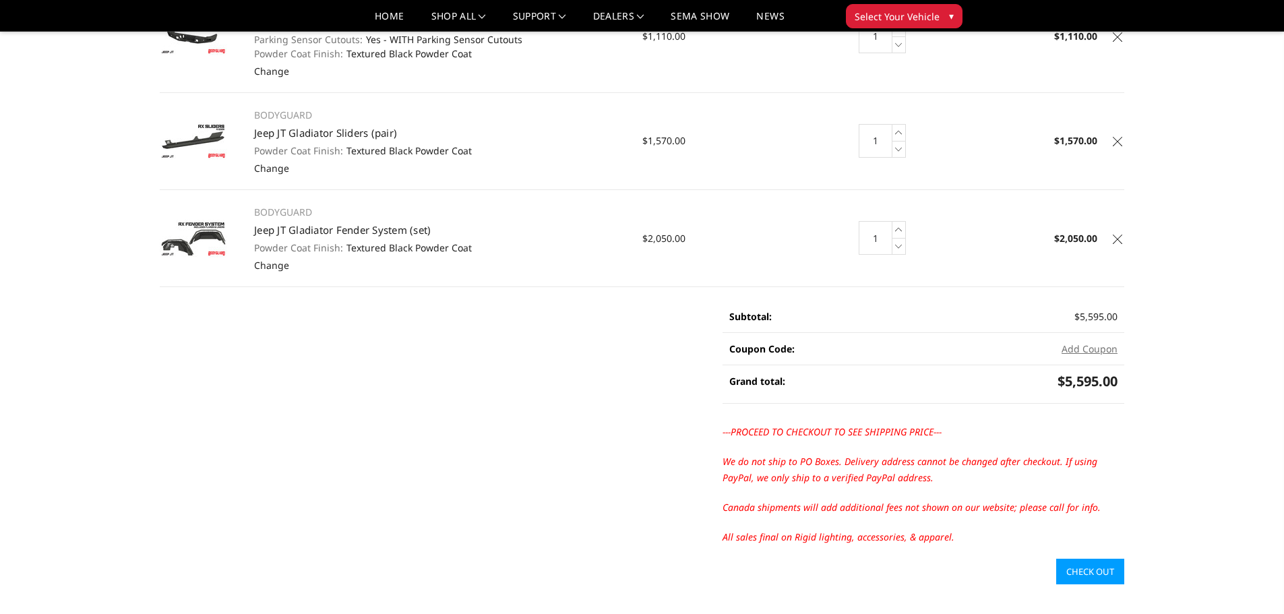
click at [1094, 570] on link "Check out" at bounding box center [1090, 572] width 68 height 26
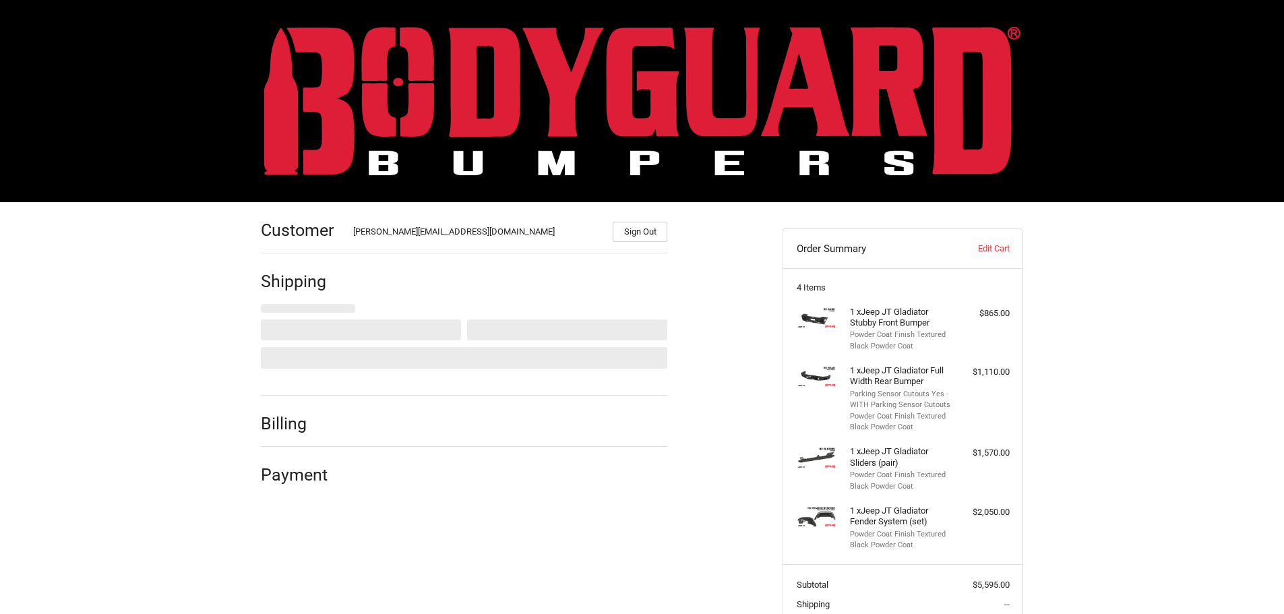
select select "US"
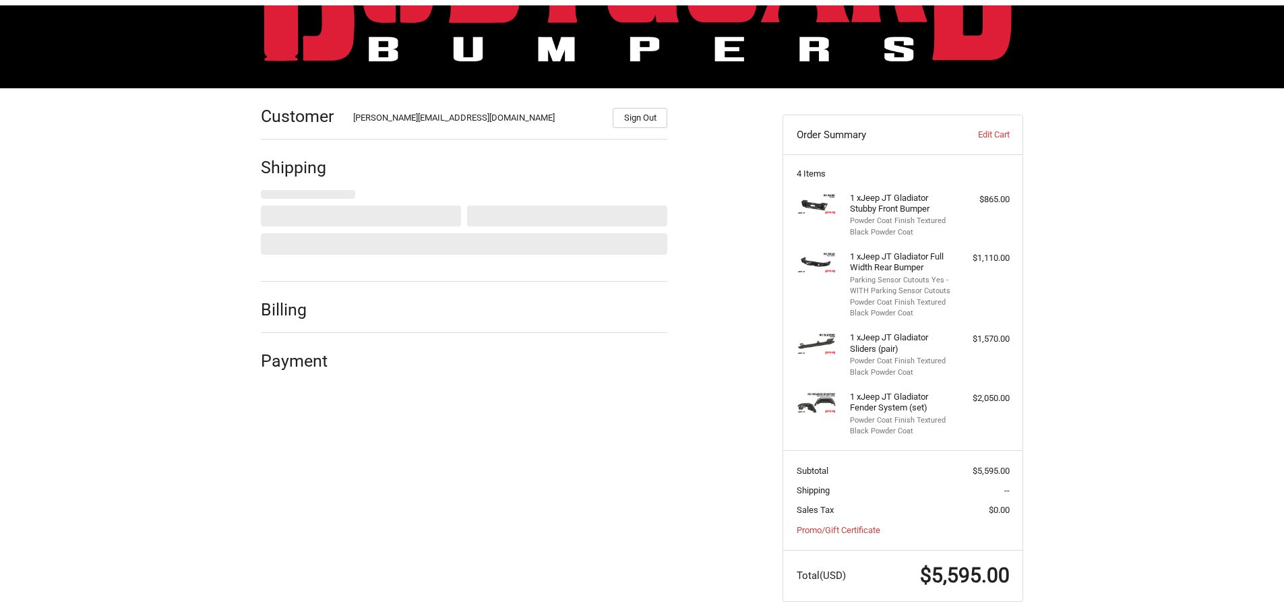
scroll to position [131, 0]
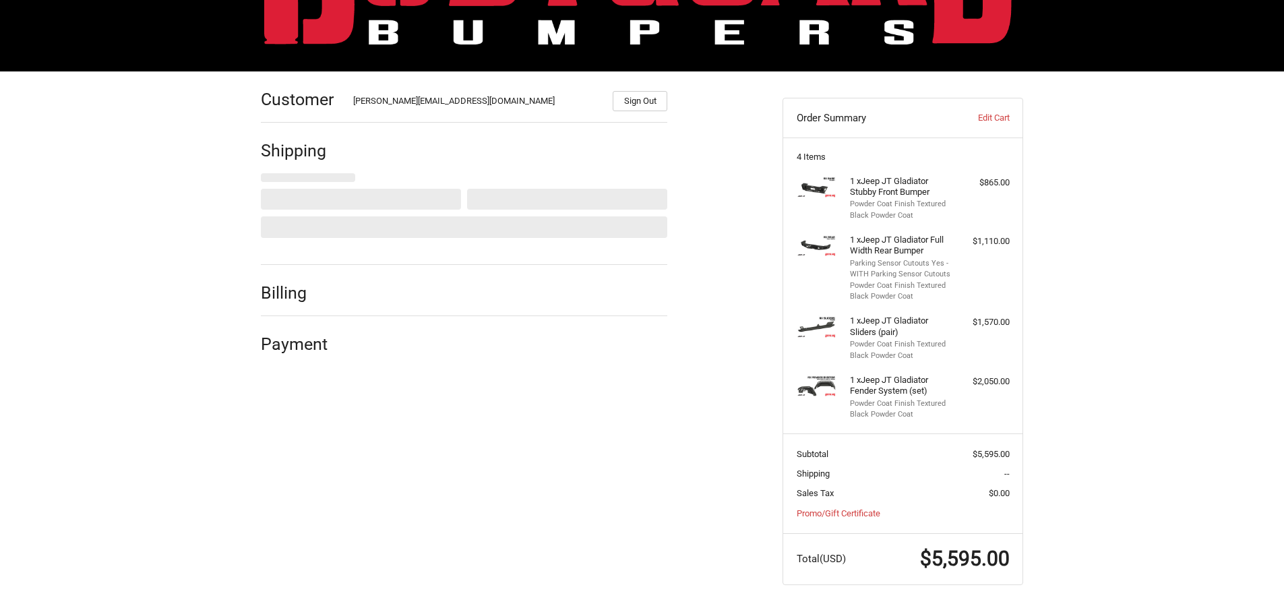
select select "AR"
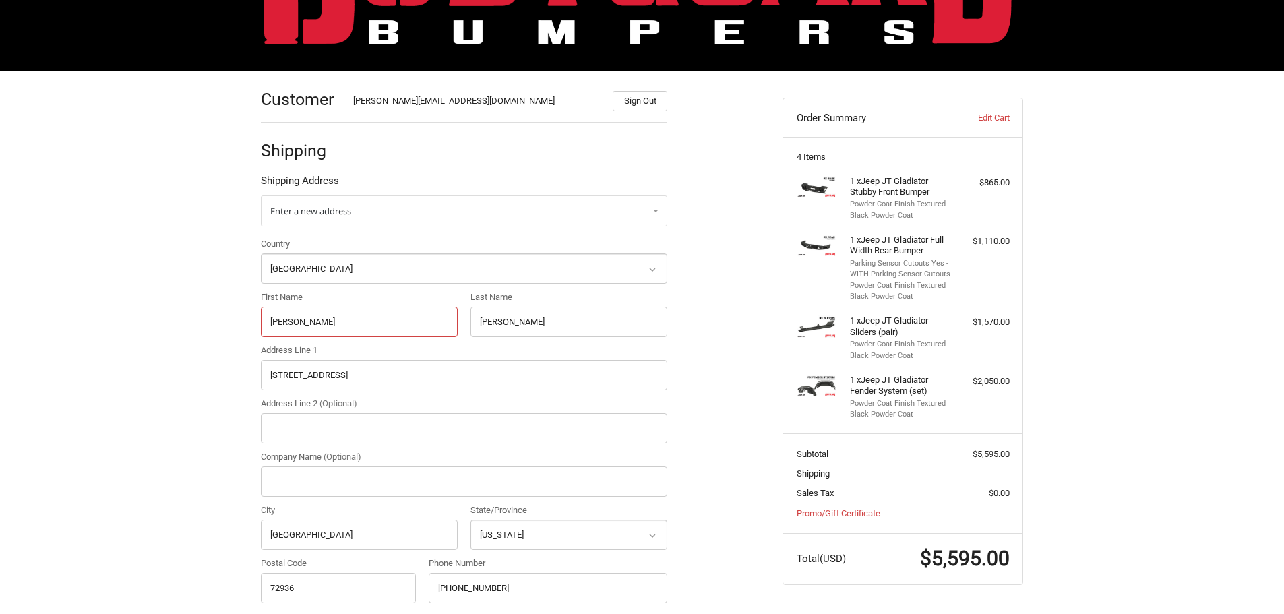
drag, startPoint x: 325, startPoint y: 329, endPoint x: 236, endPoint y: 317, distance: 89.7
click at [236, 317] on div "Customer CORY@BODYGUARDBUMPERS.COM Sign Out Shipping Shipping Address Enter a n…" at bounding box center [642, 558] width 1284 height 975
click at [327, 323] on input "Waylon" at bounding box center [359, 322] width 197 height 30
type input "J"
drag, startPoint x: 327, startPoint y: 330, endPoint x: 242, endPoint y: 333, distance: 85.6
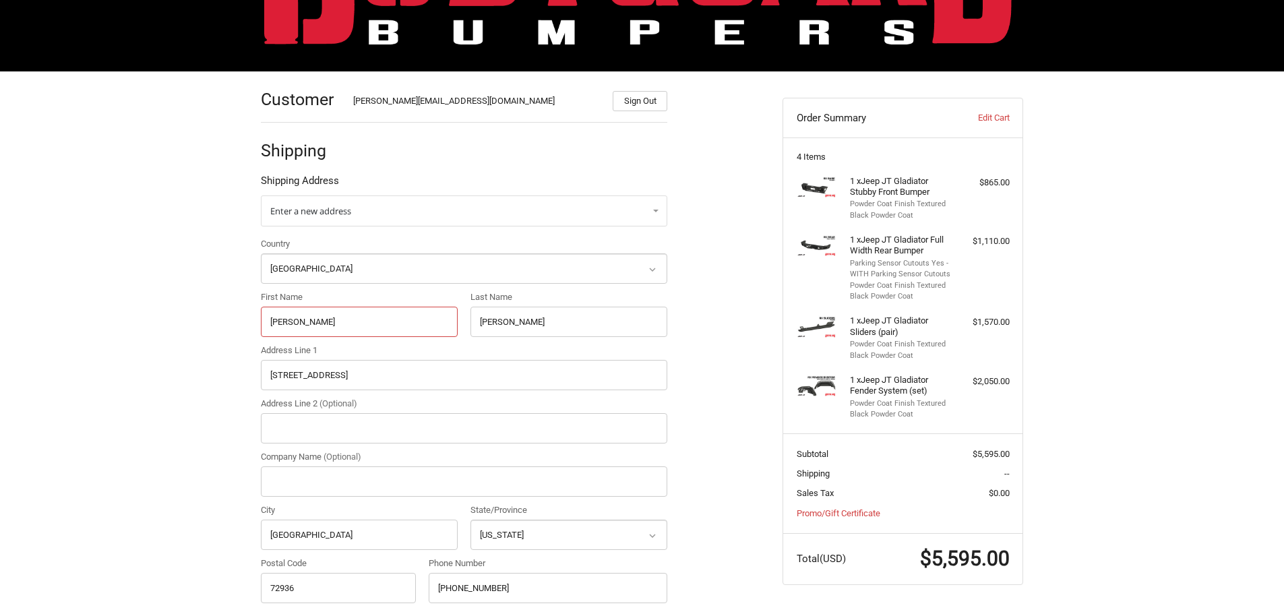
click at [242, 333] on div "Customer CORY@BODYGUARDBUMPERS.COM Sign Out Shipping Shipping Address Enter a n…" at bounding box center [642, 558] width 809 height 975
type input "Trevor"
drag, startPoint x: 349, startPoint y: 375, endPoint x: 221, endPoint y: 381, distance: 128.1
click at [221, 381] on div "Customer CORY@BODYGUARDBUMPERS.COM Sign Out Shipping Shipping Address Enter a n…" at bounding box center [642, 558] width 1284 height 975
type input "2550 Charlotte Highway"
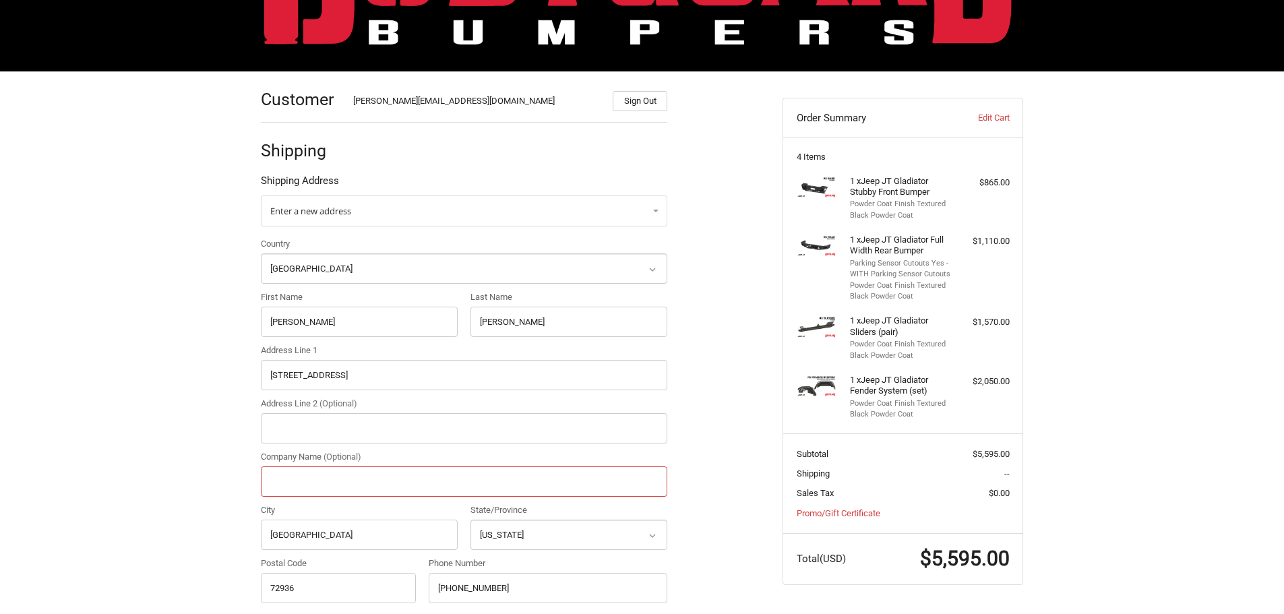
click at [338, 468] on input "Company Name (Optional)" at bounding box center [464, 481] width 406 height 30
type input "Rimz One"
drag, startPoint x: 348, startPoint y: 536, endPoint x: 241, endPoint y: 536, distance: 107.1
click at [241, 536] on div "Customer CORY@BODYGUARDBUMPERS.COM Sign Out Shipping Shipping Address Enter a n…" at bounding box center [642, 558] width 809 height 975
type input "Mooresville"
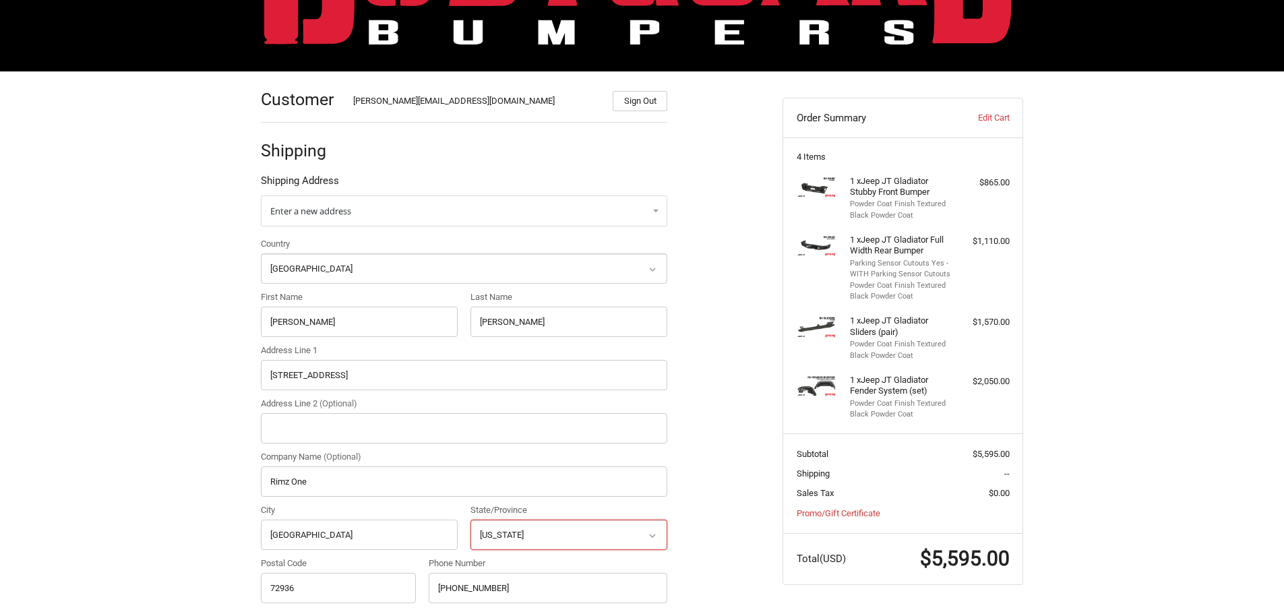
select select "NC"
type input "28117"
drag, startPoint x: 505, startPoint y: 580, endPoint x: 460, endPoint y: 580, distance: 45.2
click at [460, 580] on input "205-454-0045" at bounding box center [548, 588] width 239 height 30
type input "2"
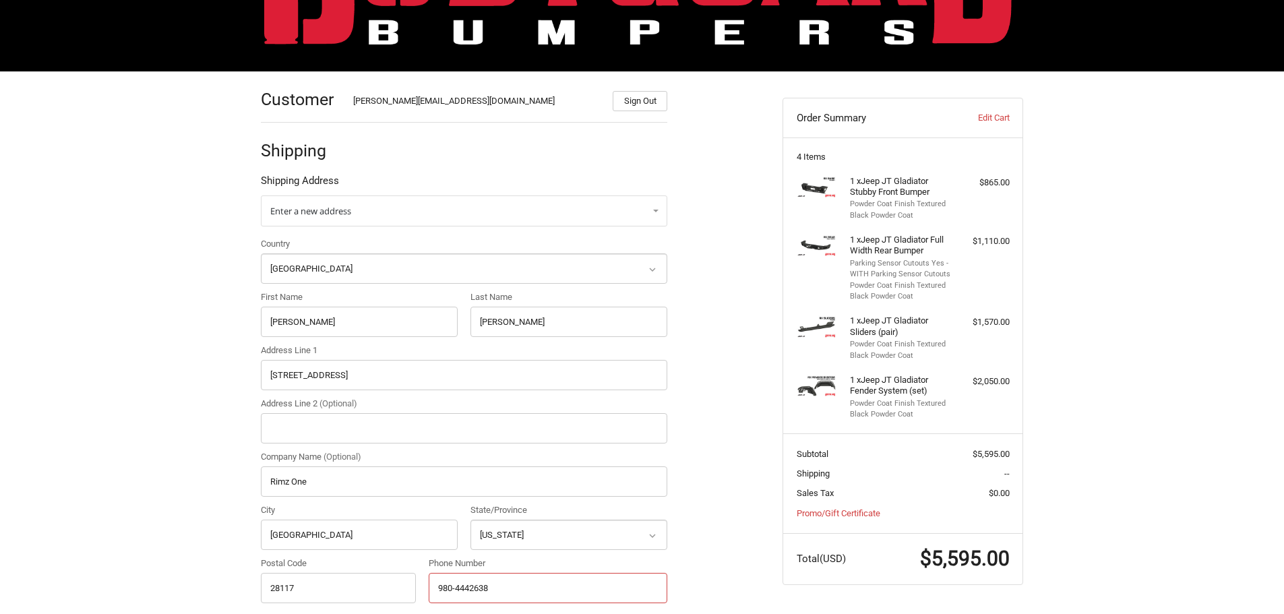
click at [471, 590] on input "980-4442638" at bounding box center [548, 588] width 239 height 30
type input "980-444-2638"
click at [202, 516] on div "Customer CORY@BODYGUARDBUMPERS.COM Sign Out Shipping Shipping Address Enter a n…" at bounding box center [642, 579] width 1284 height 1016
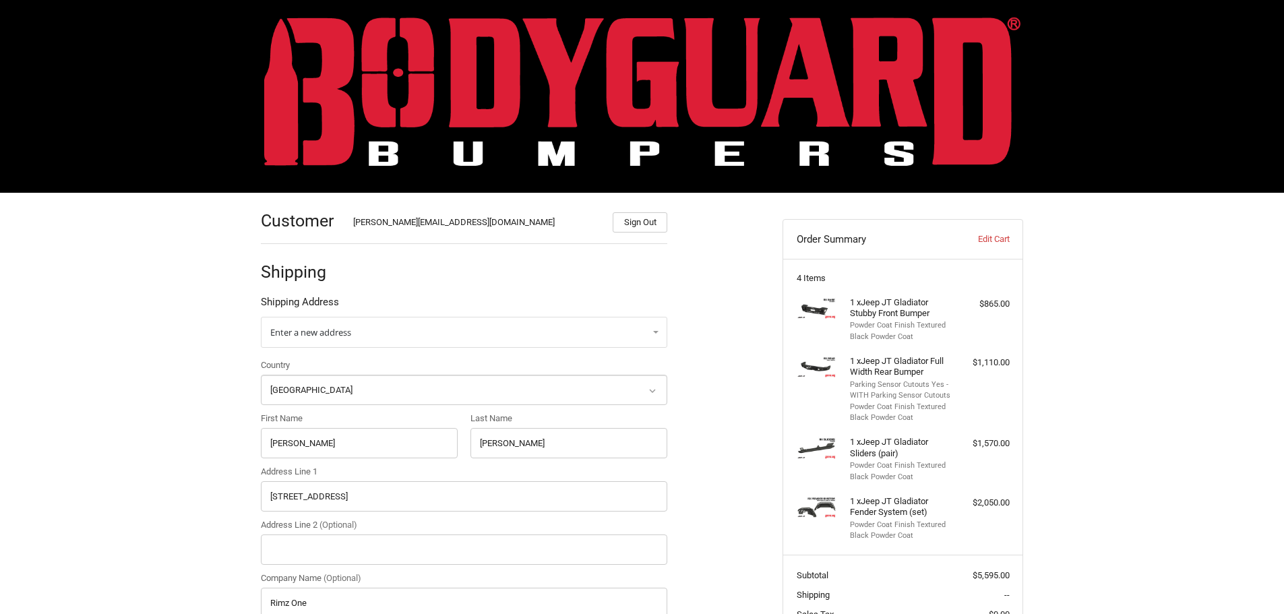
scroll to position [0, 0]
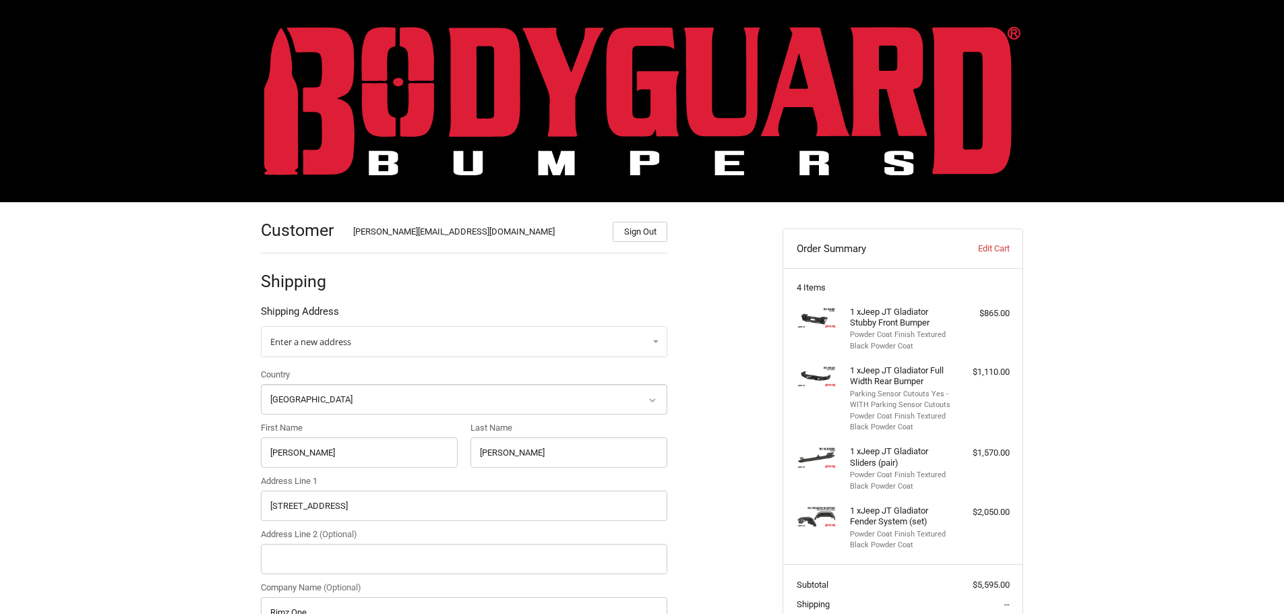
click at [466, 71] on img at bounding box center [642, 100] width 756 height 149
